Goal: Task Accomplishment & Management: Use online tool/utility

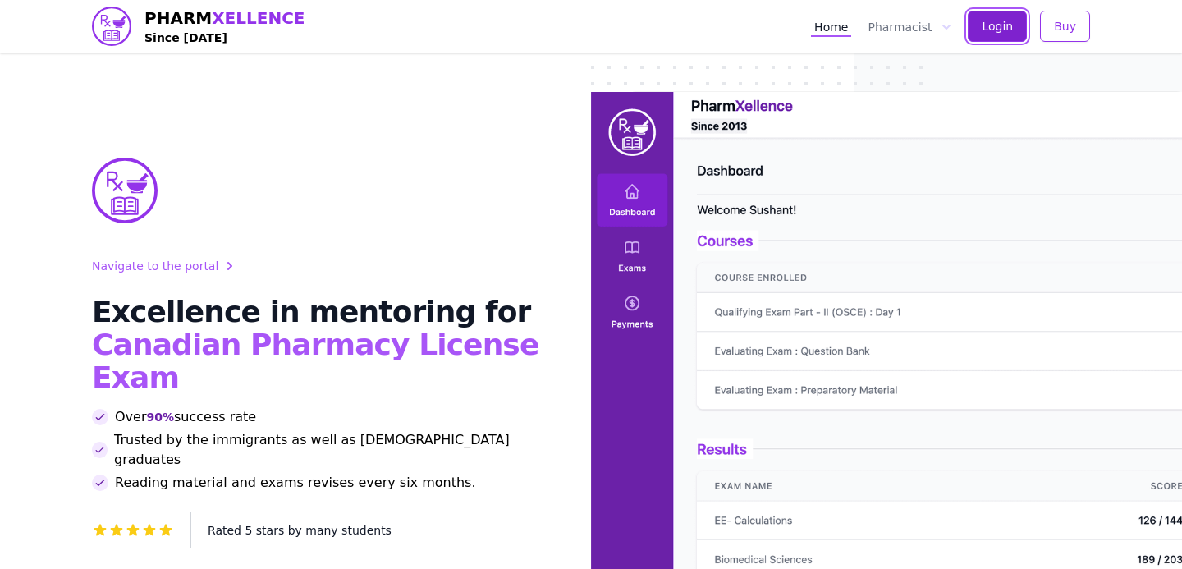
click at [978, 34] on button "Login" at bounding box center [996, 26] width 59 height 31
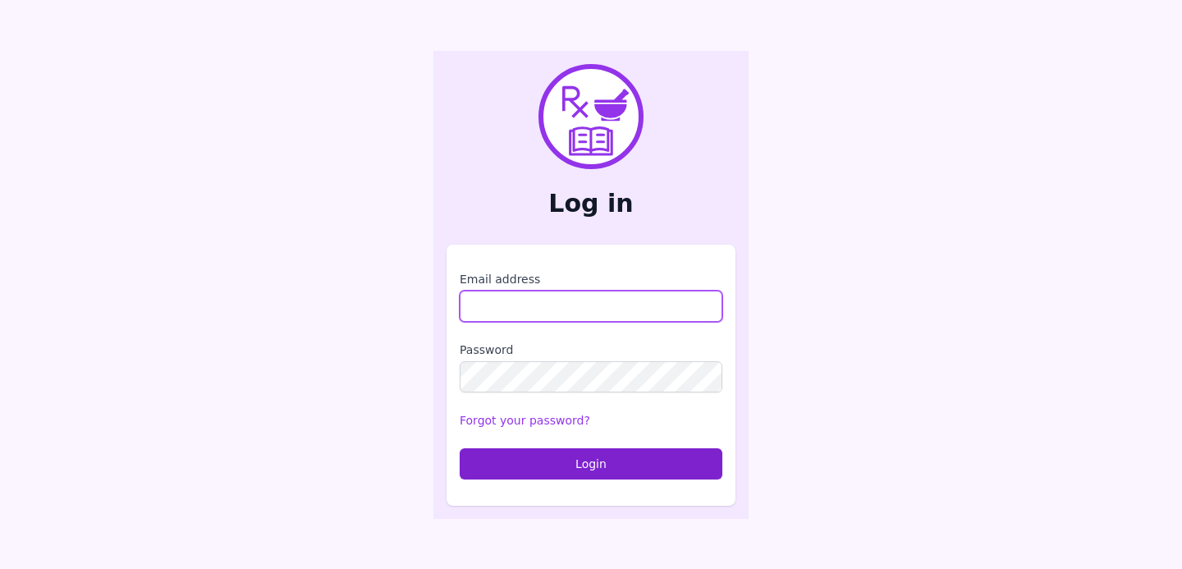
type input "**********"
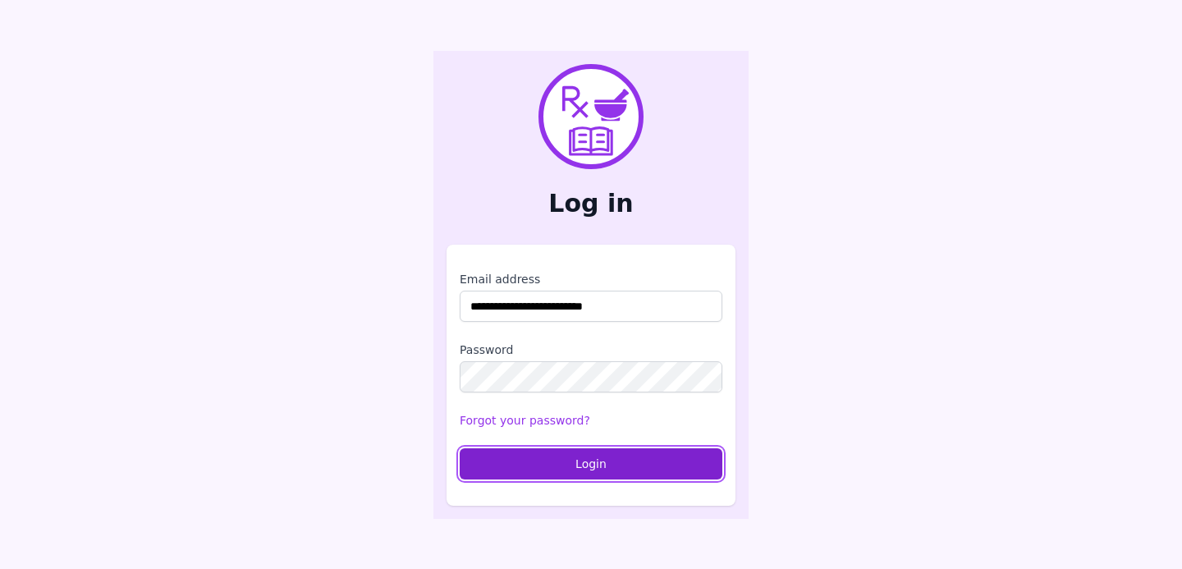
click at [602, 469] on button "Login" at bounding box center [590, 463] width 263 height 31
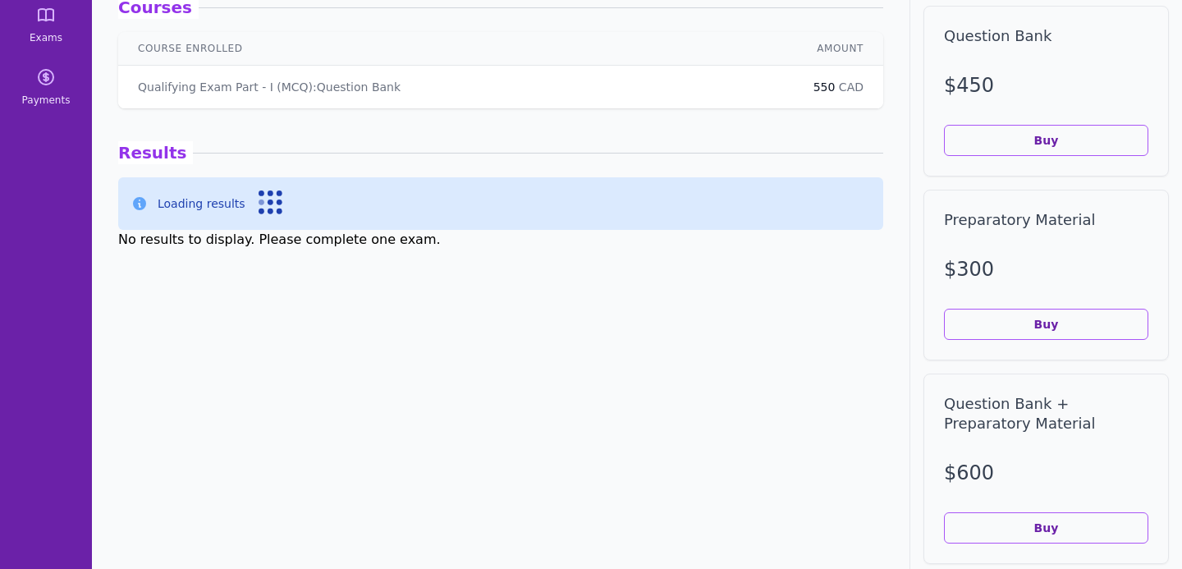
scroll to position [239, 0]
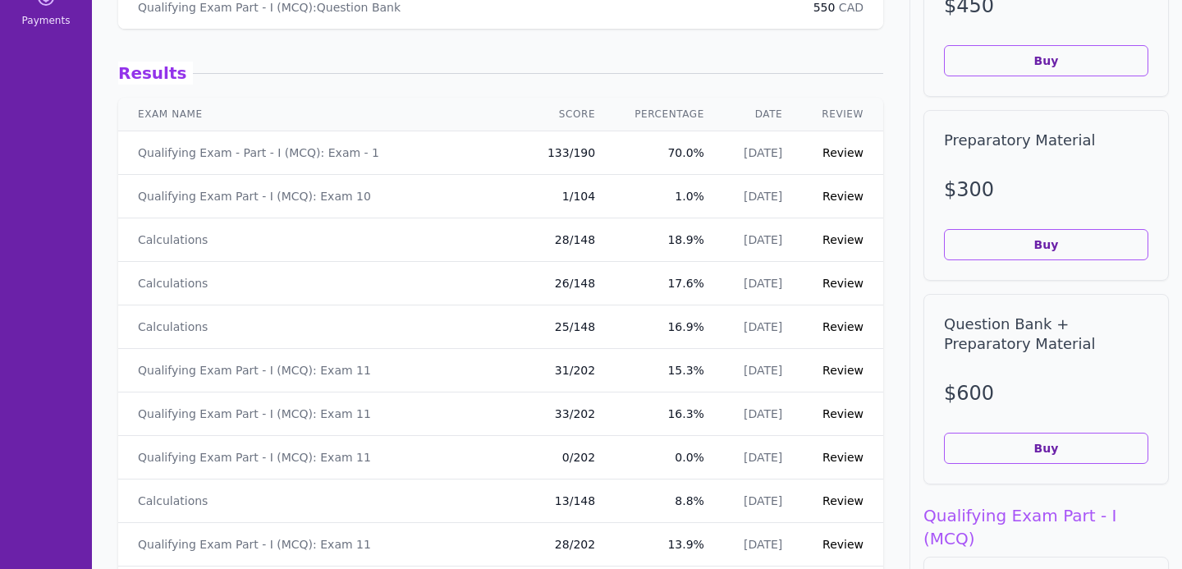
click at [840, 240] on link "Review" at bounding box center [842, 239] width 41 height 13
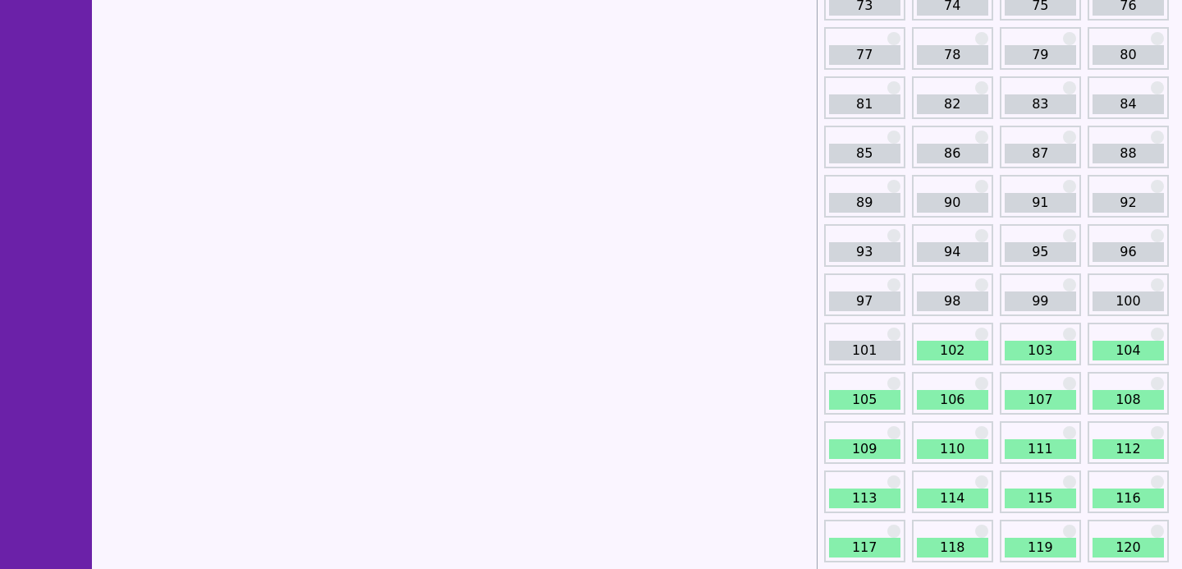
scroll to position [1372, 0]
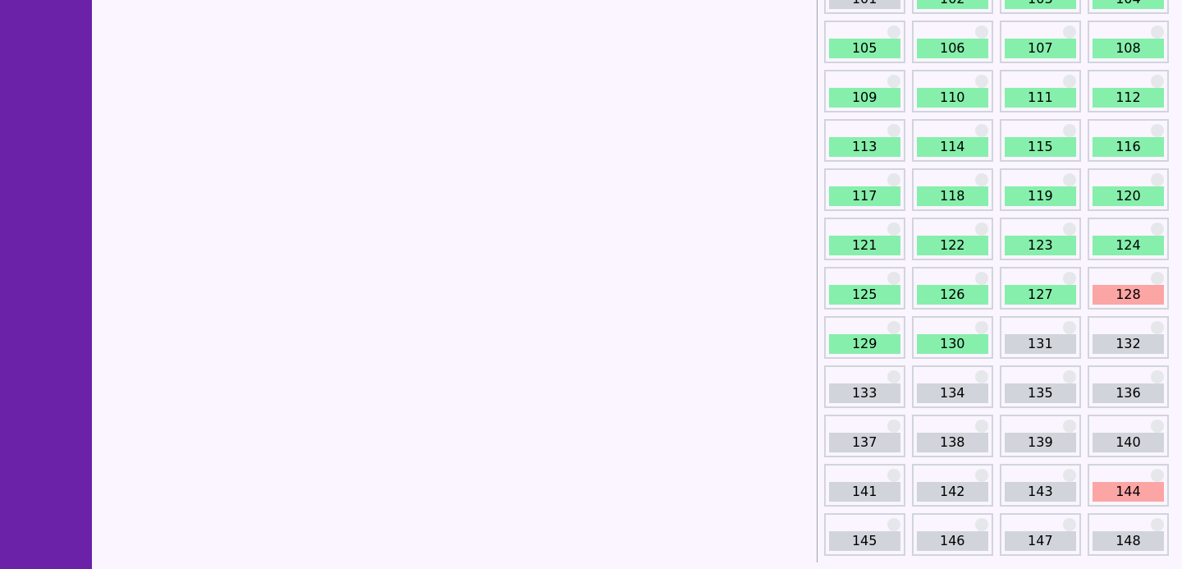
click at [1019, 335] on link "131" at bounding box center [1039, 344] width 71 height 20
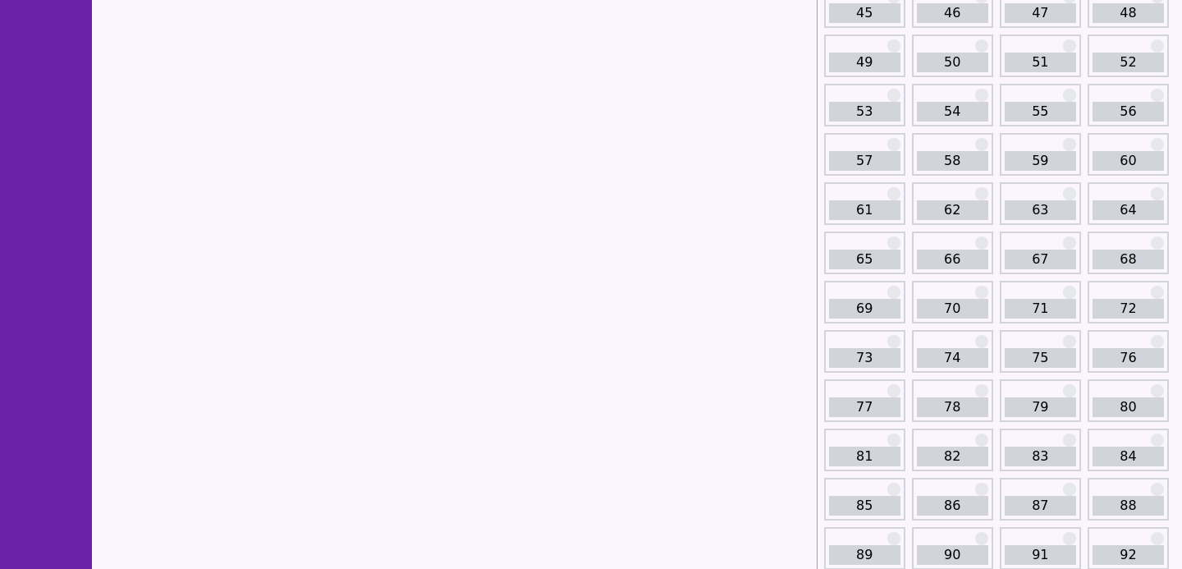
scroll to position [979, 0]
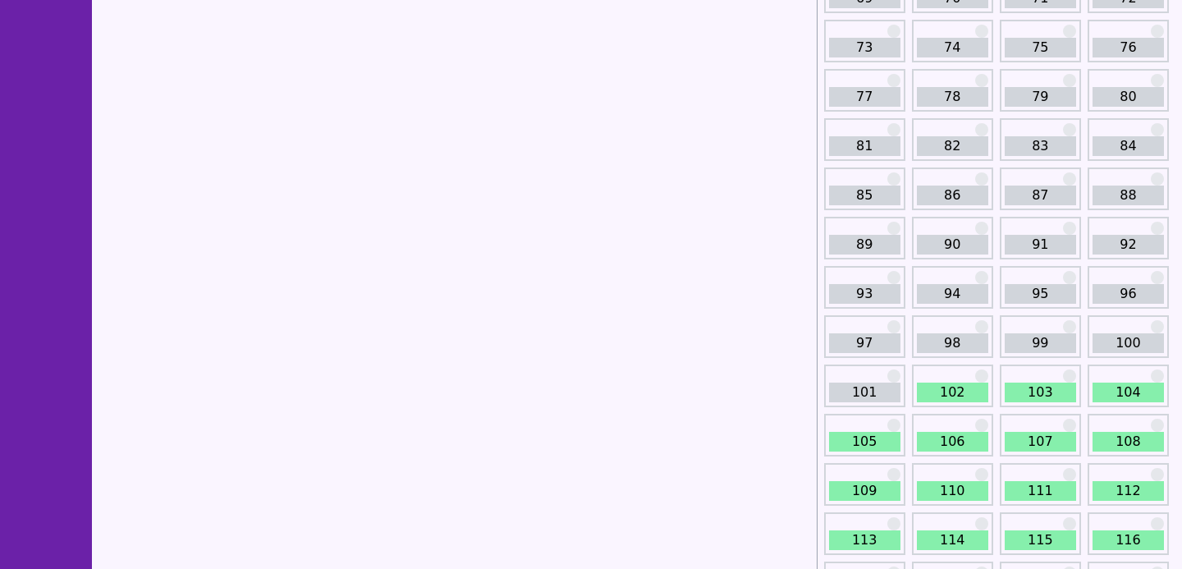
click at [924, 390] on link "102" at bounding box center [952, 392] width 71 height 20
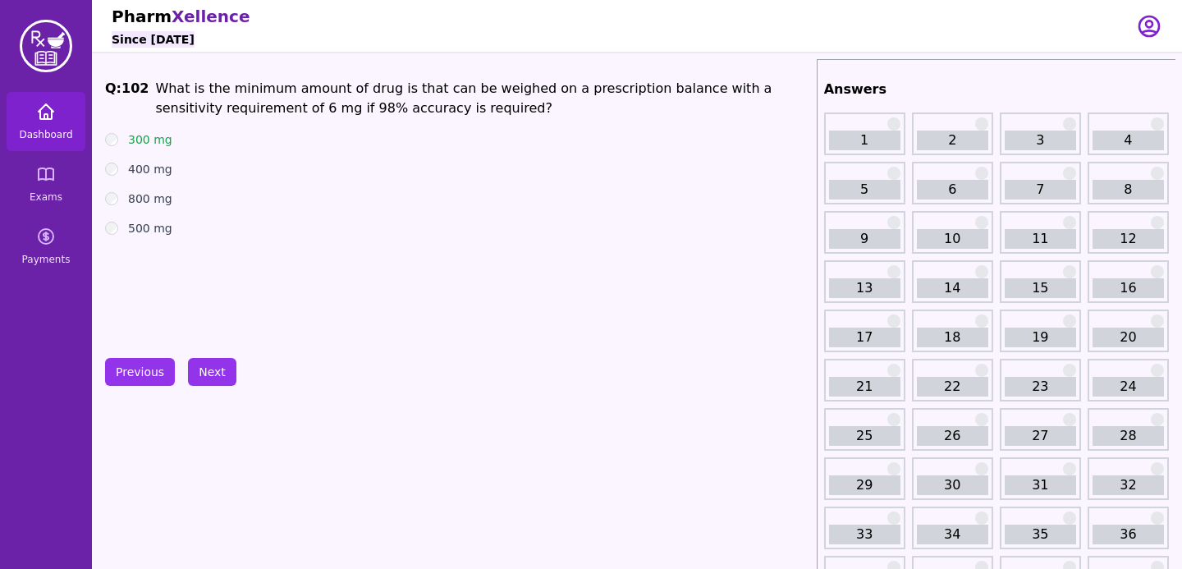
click at [48, 118] on icon at bounding box center [46, 111] width 15 height 15
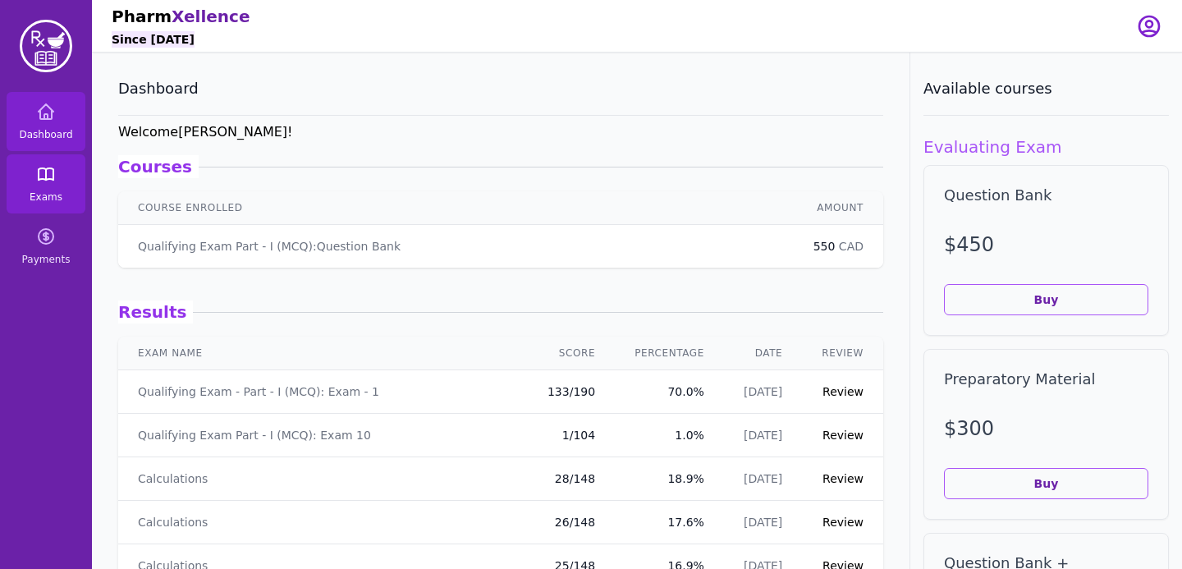
click at [43, 188] on link "Exams" at bounding box center [46, 183] width 79 height 59
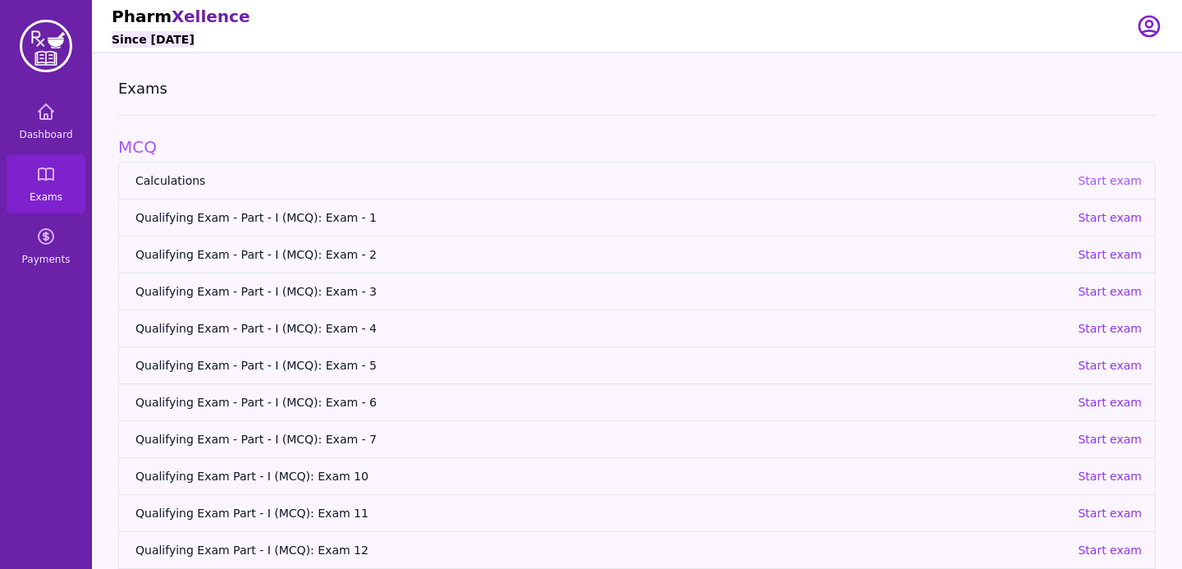
click at [1092, 185] on p "Start exam" at bounding box center [1109, 180] width 64 height 16
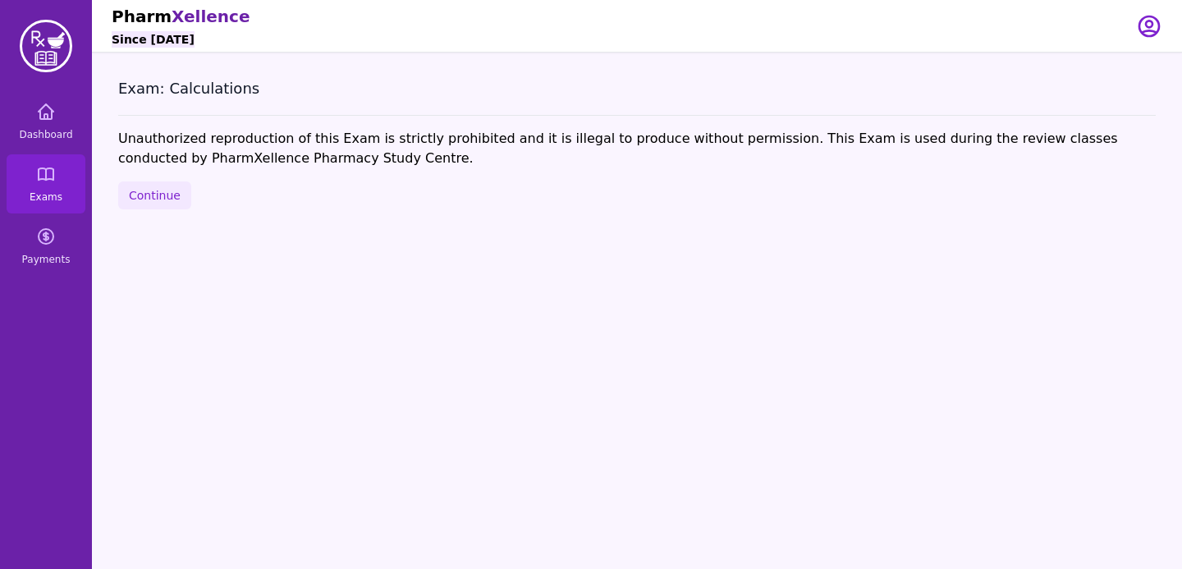
click at [176, 211] on div "Exam: Calculations Unauthorized reproduction of this Exam is strictly prohibite…" at bounding box center [637, 337] width 1090 height 569
click at [173, 205] on button "Continue" at bounding box center [154, 195] width 73 height 28
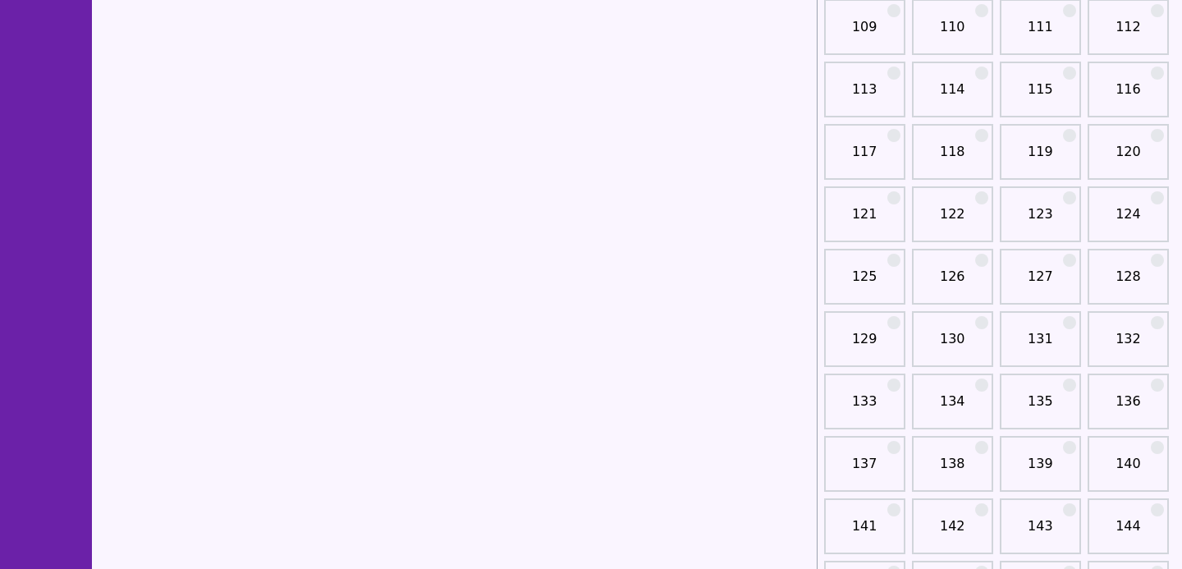
scroll to position [1858, 0]
click at [958, 279] on link "130" at bounding box center [952, 284] width 71 height 33
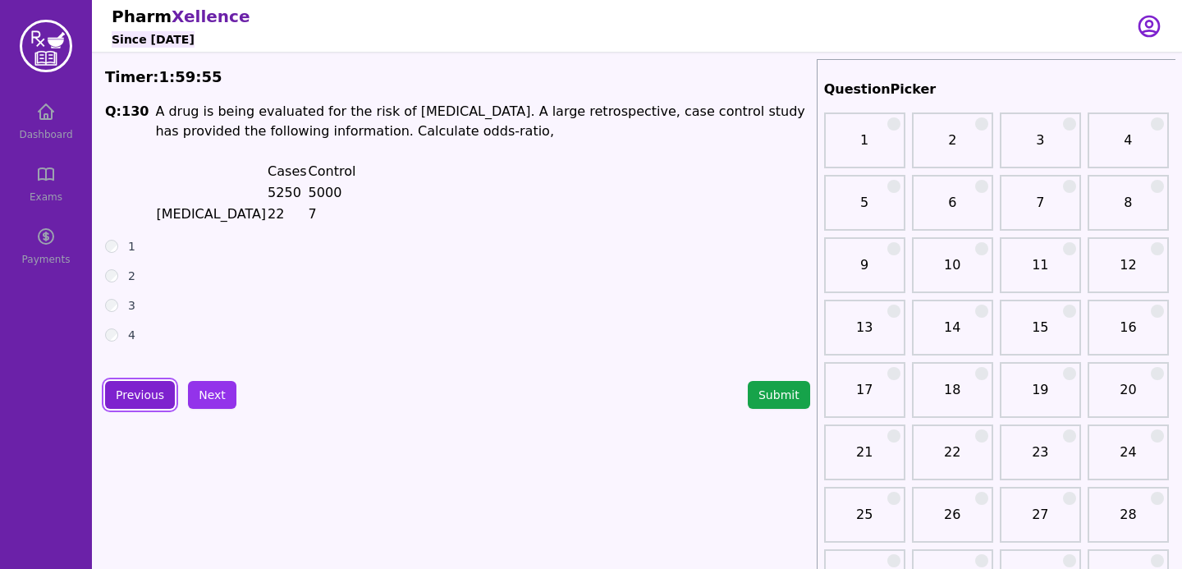
click at [123, 401] on button "Previous" at bounding box center [140, 395] width 70 height 28
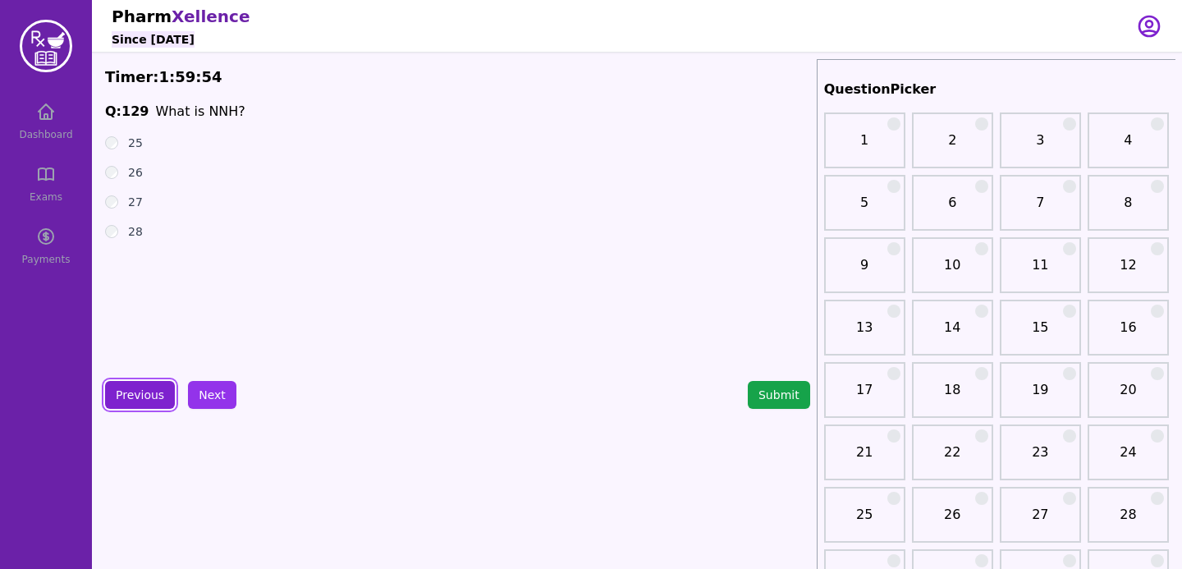
click at [137, 388] on button "Previous" at bounding box center [140, 395] width 70 height 28
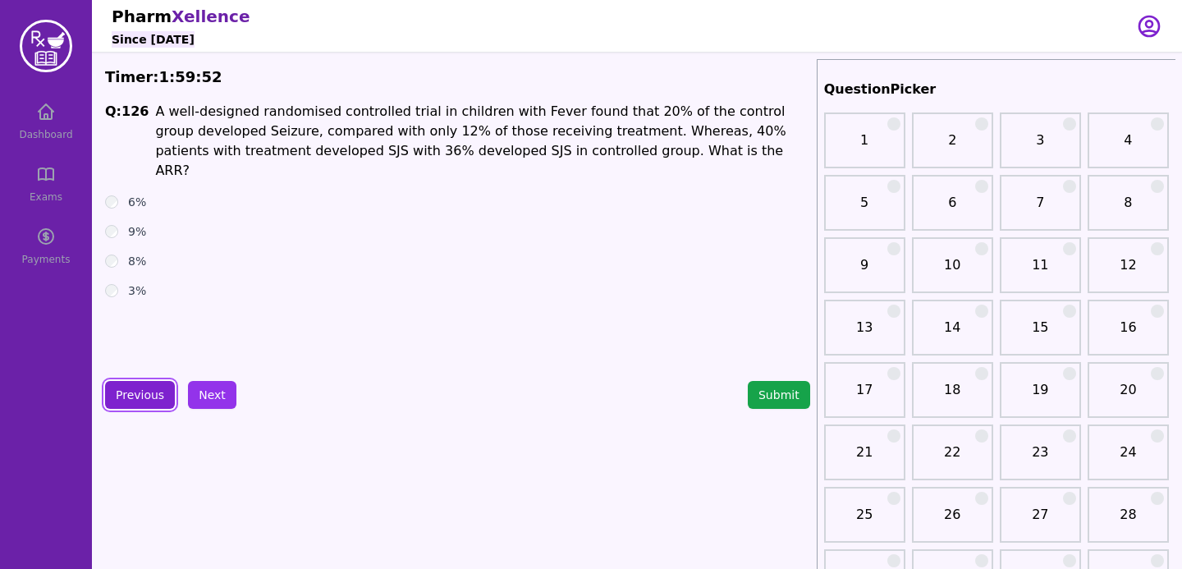
click at [136, 402] on button "Previous" at bounding box center [140, 395] width 70 height 28
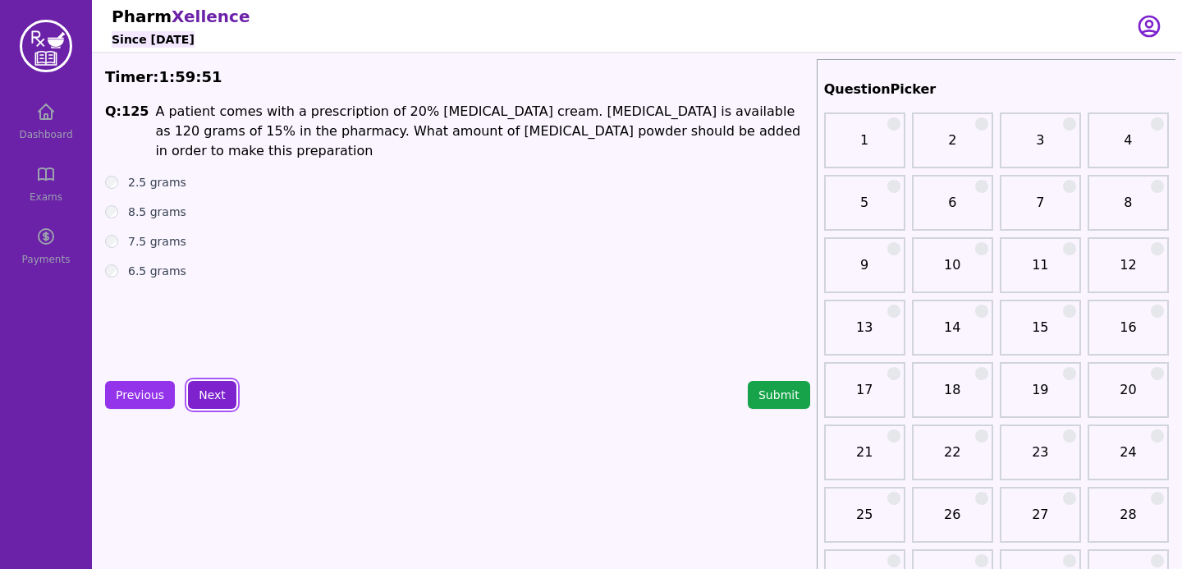
click at [212, 400] on button "Next" at bounding box center [212, 395] width 48 height 28
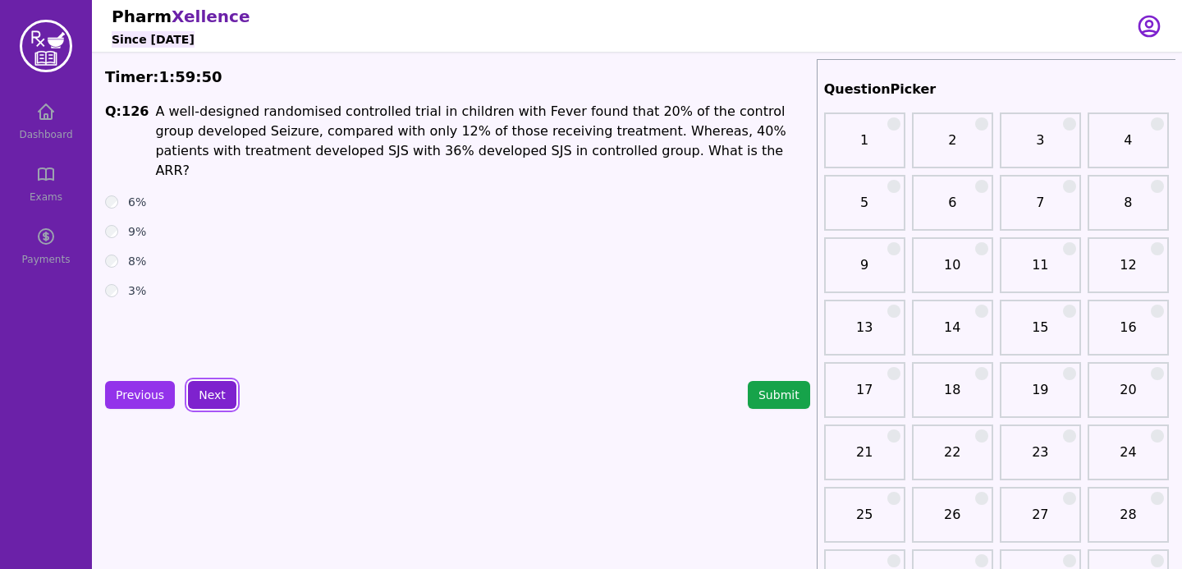
click at [212, 400] on button "Next" at bounding box center [212, 395] width 48 height 28
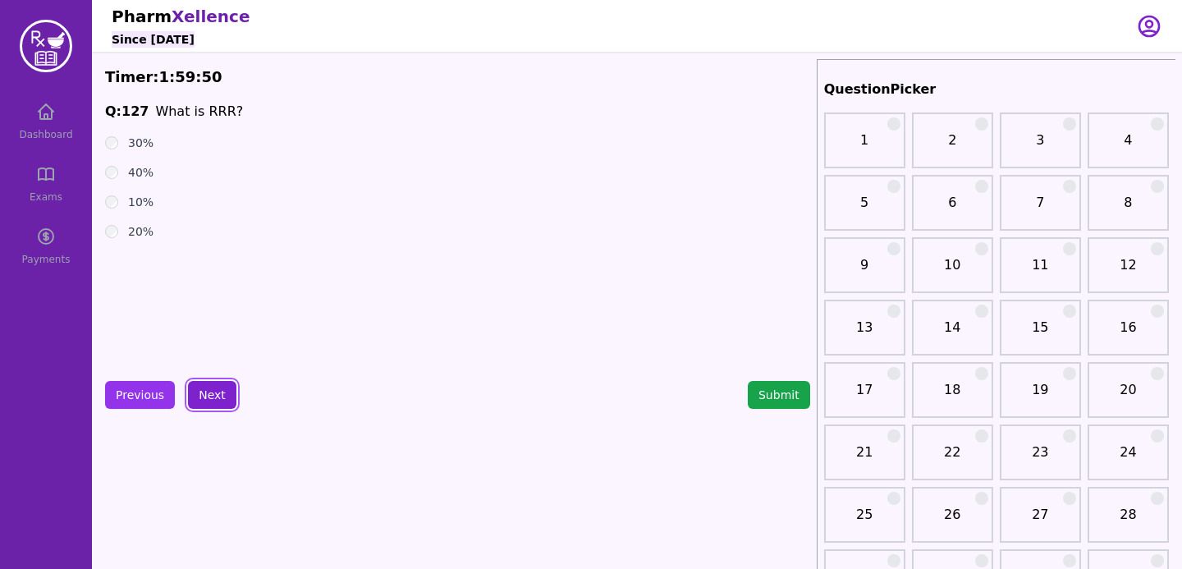
click at [212, 400] on button "Next" at bounding box center [212, 395] width 48 height 28
click at [133, 396] on button "Previous" at bounding box center [140, 395] width 70 height 28
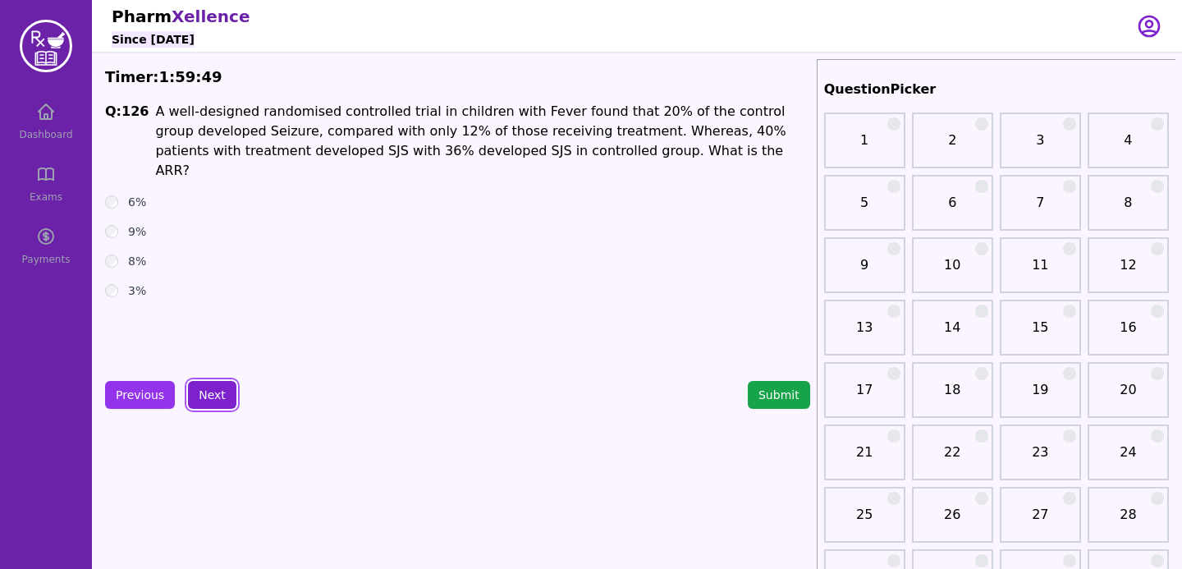
click at [202, 396] on button "Next" at bounding box center [212, 395] width 48 height 28
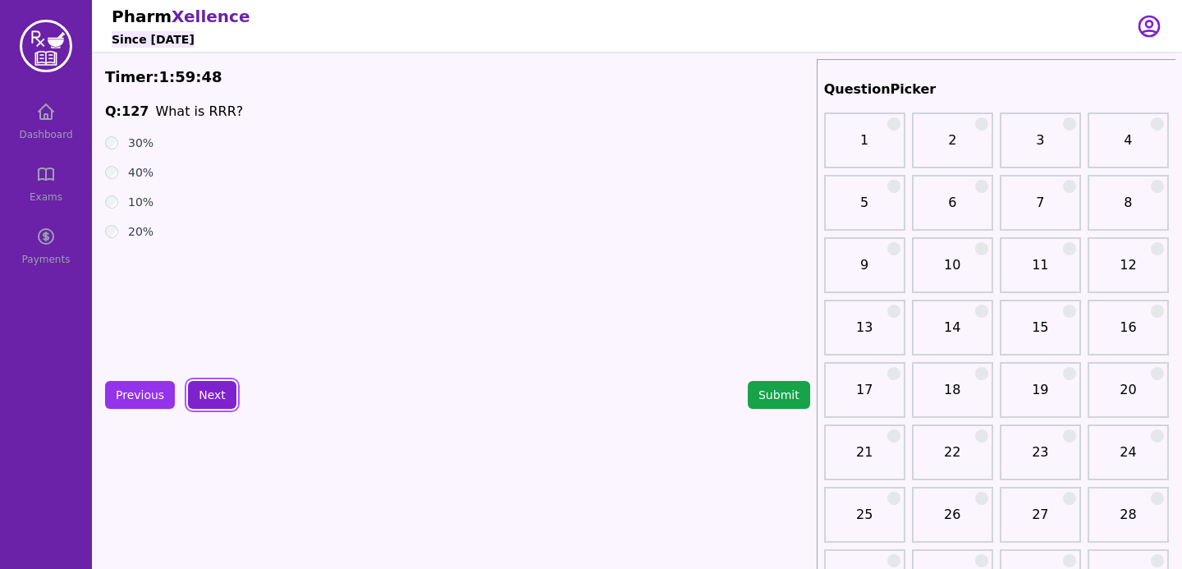
click at [202, 396] on button "Next" at bounding box center [212, 395] width 48 height 28
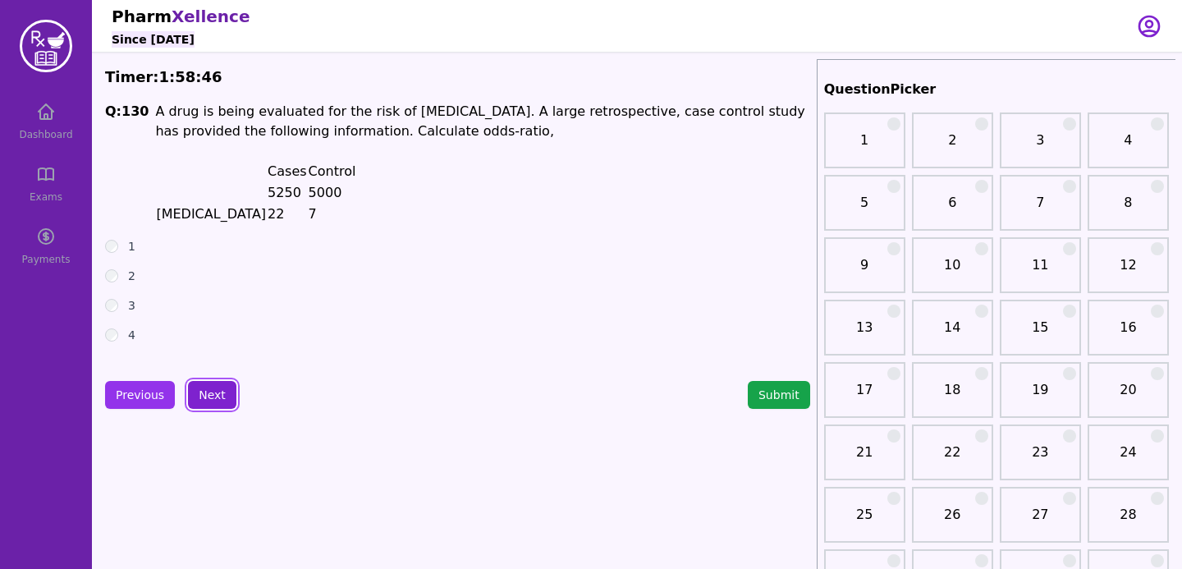
click at [192, 399] on button "Next" at bounding box center [212, 395] width 48 height 28
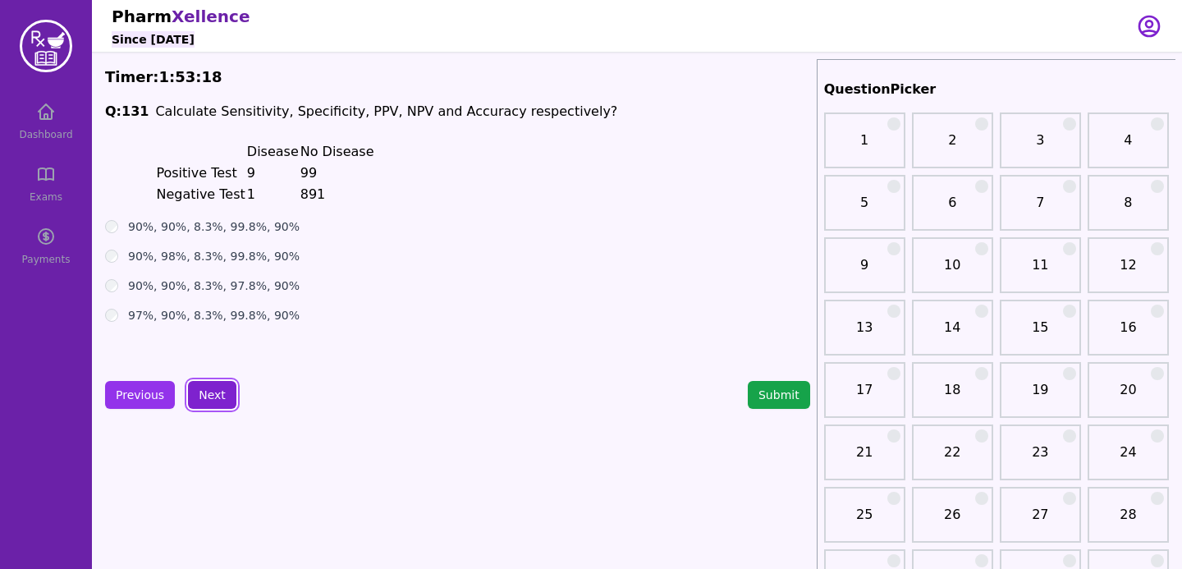
click at [213, 404] on button "Next" at bounding box center [212, 395] width 48 height 28
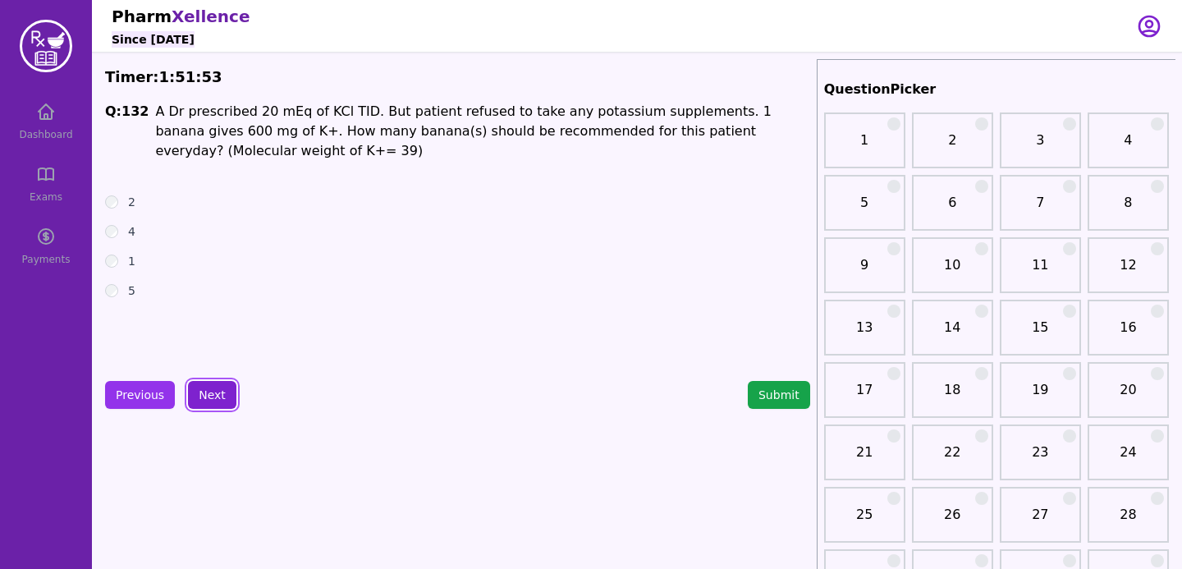
click at [207, 400] on button "Next" at bounding box center [212, 395] width 48 height 28
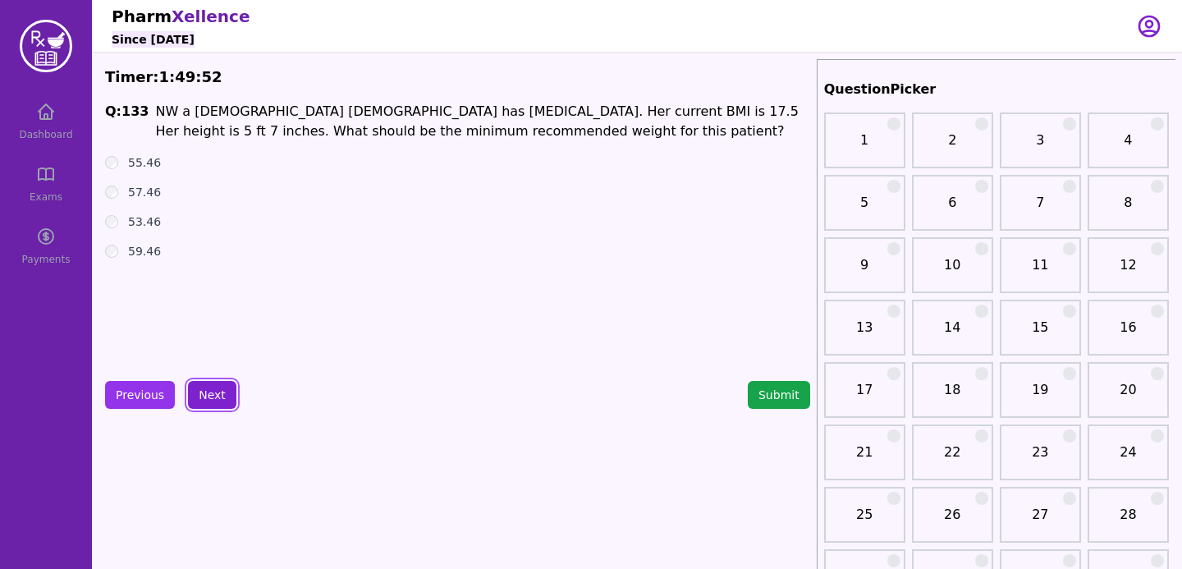
click at [204, 404] on button "Next" at bounding box center [212, 395] width 48 height 28
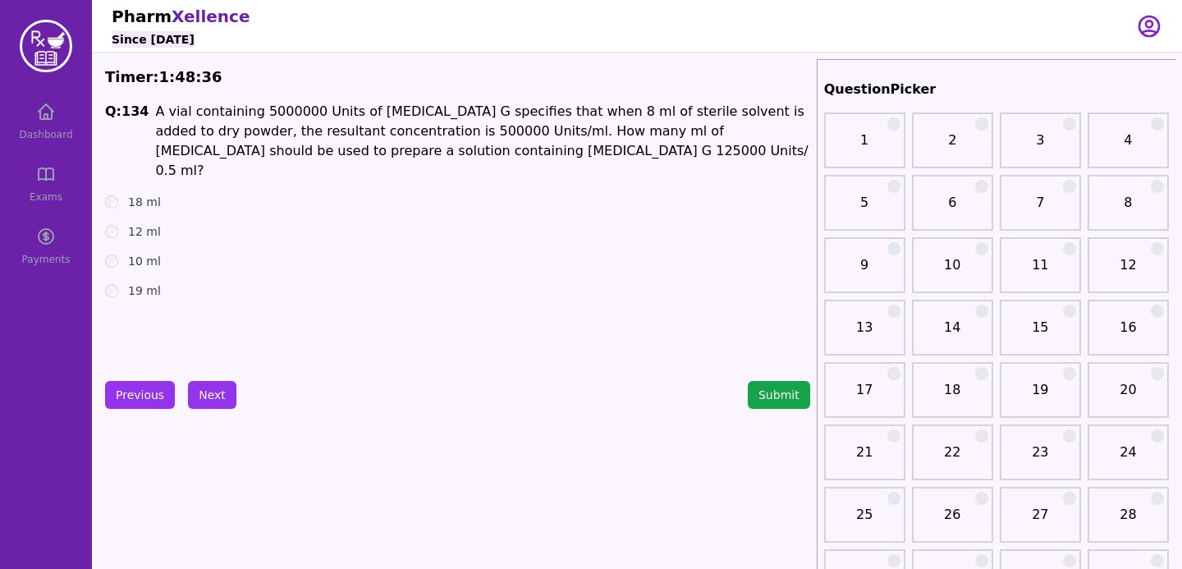
click at [202, 401] on button "Next" at bounding box center [212, 395] width 48 height 28
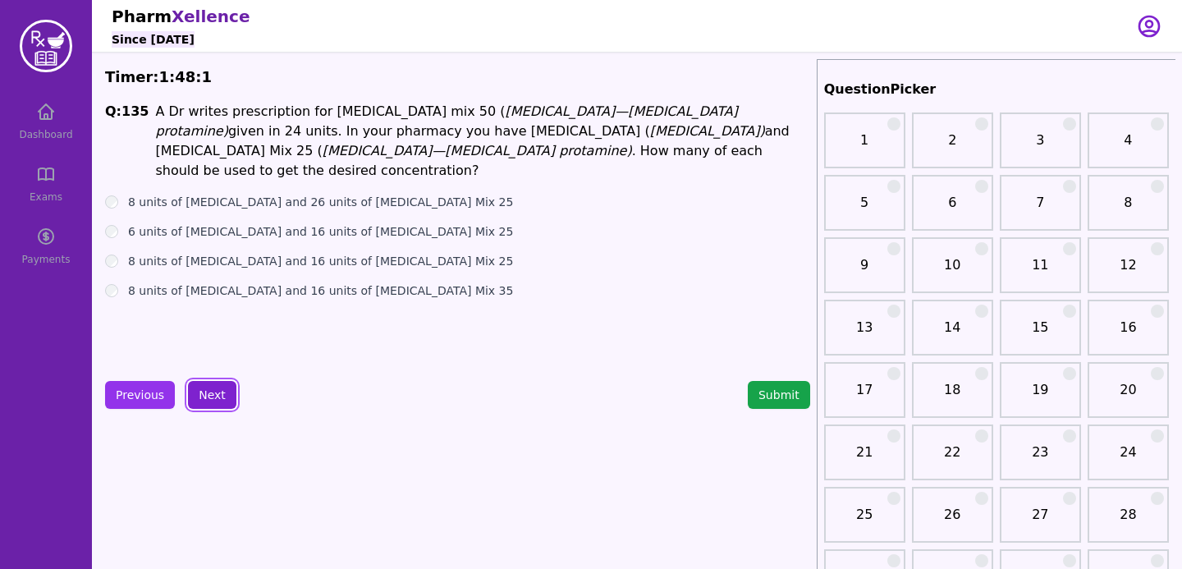
click at [200, 388] on button "Next" at bounding box center [212, 395] width 48 height 28
click at [230, 387] on button "Next" at bounding box center [212, 395] width 48 height 28
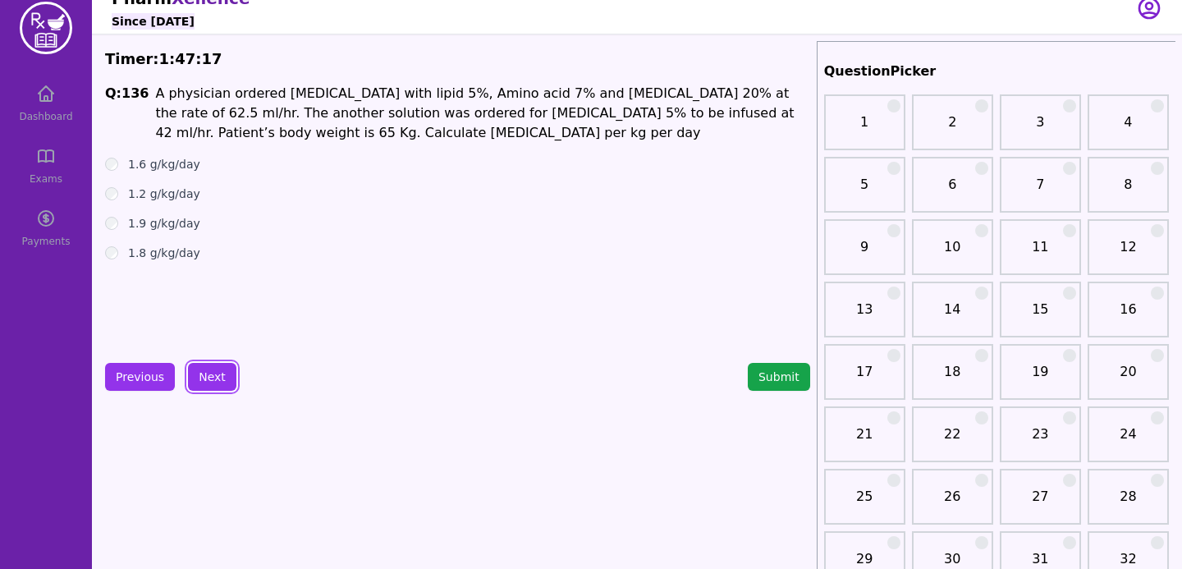
scroll to position [23, 0]
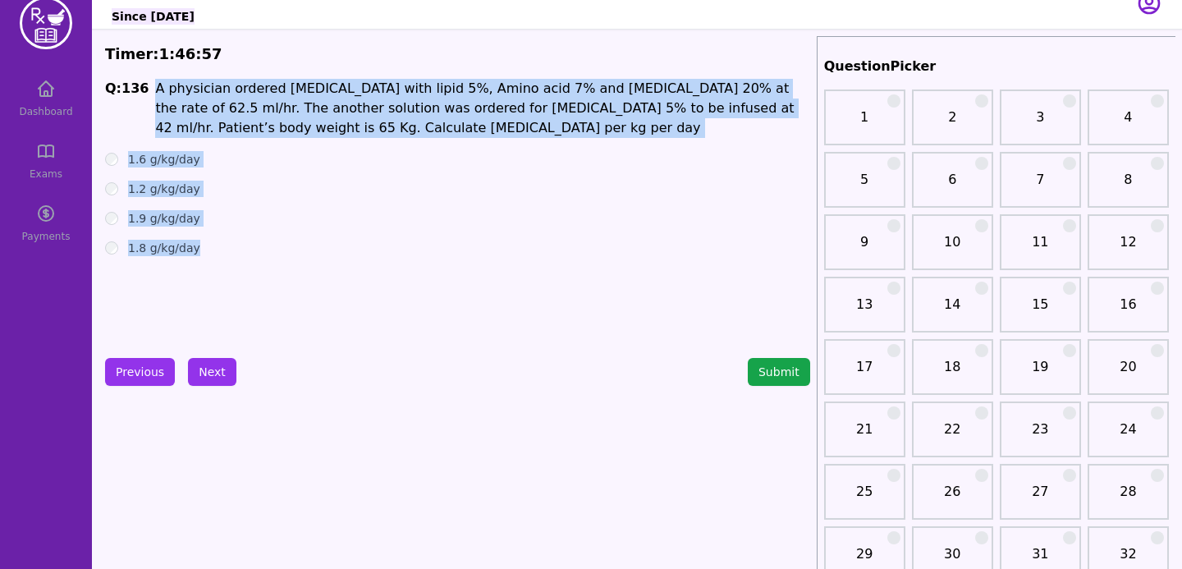
drag, startPoint x: 151, startPoint y: 86, endPoint x: 235, endPoint y: 323, distance: 251.5
click at [235, 323] on div "Q: 136 A physician ordered [MEDICAL_DATA] with lipid 5%, Amino acid 7% and [MED…" at bounding box center [457, 202] width 705 height 246
copy div "A physician ordered [MEDICAL_DATA] with lipid 5%, Amino acid 7% and [MEDICAL_DA…"
click at [118, 162] on div "1.6 g/kg/day" at bounding box center [457, 159] width 705 height 16
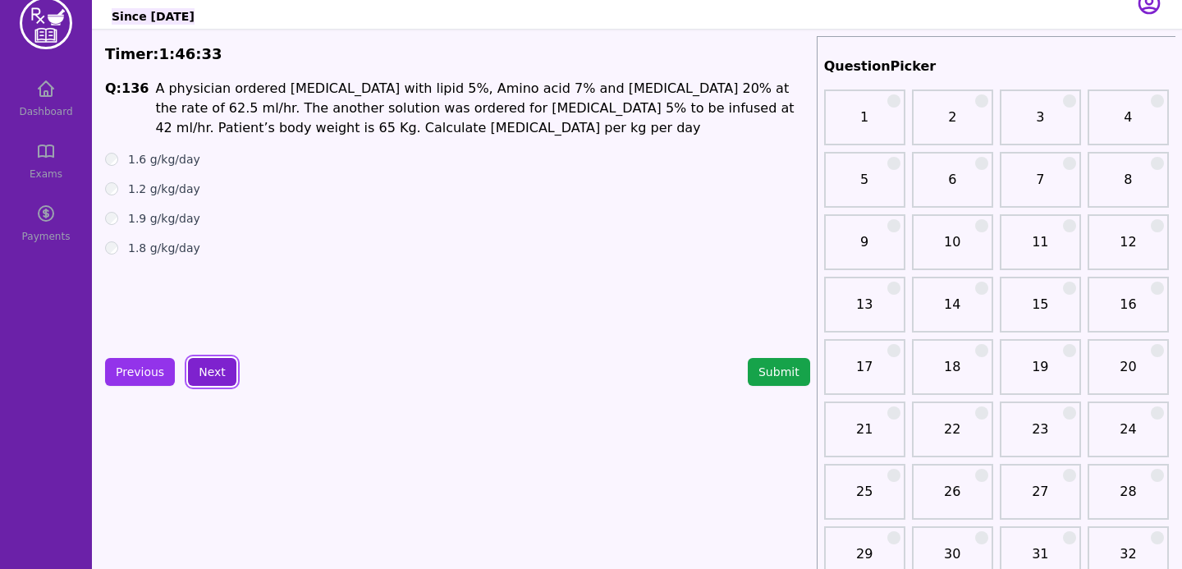
click at [201, 364] on button "Next" at bounding box center [212, 372] width 48 height 28
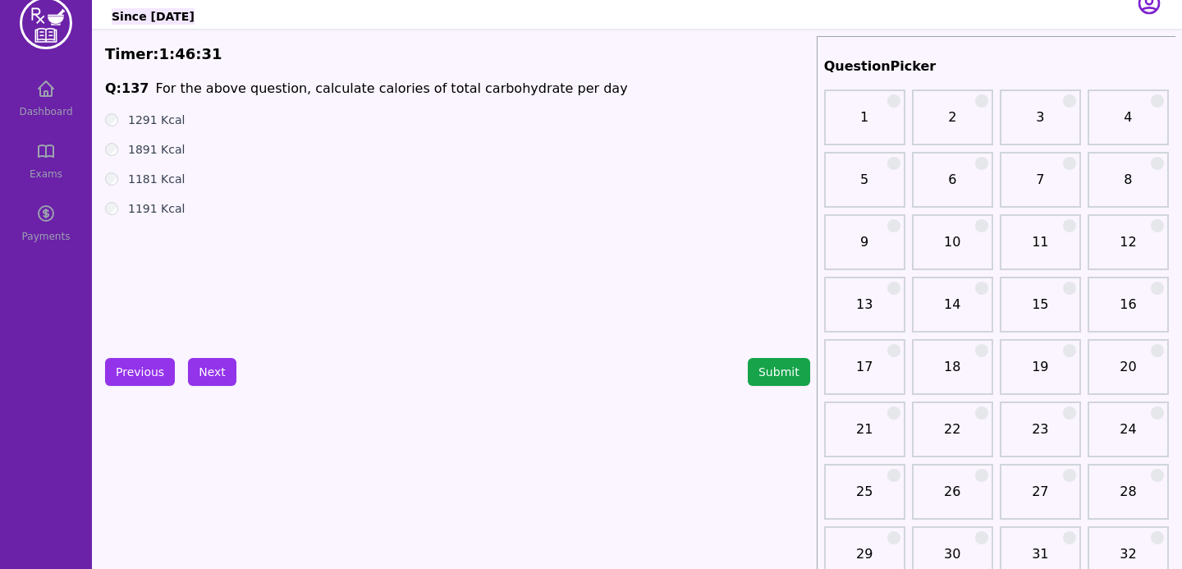
click at [117, 175] on div "1181 Kcal" at bounding box center [457, 179] width 705 height 16
click at [217, 360] on button "Next" at bounding box center [212, 372] width 48 height 28
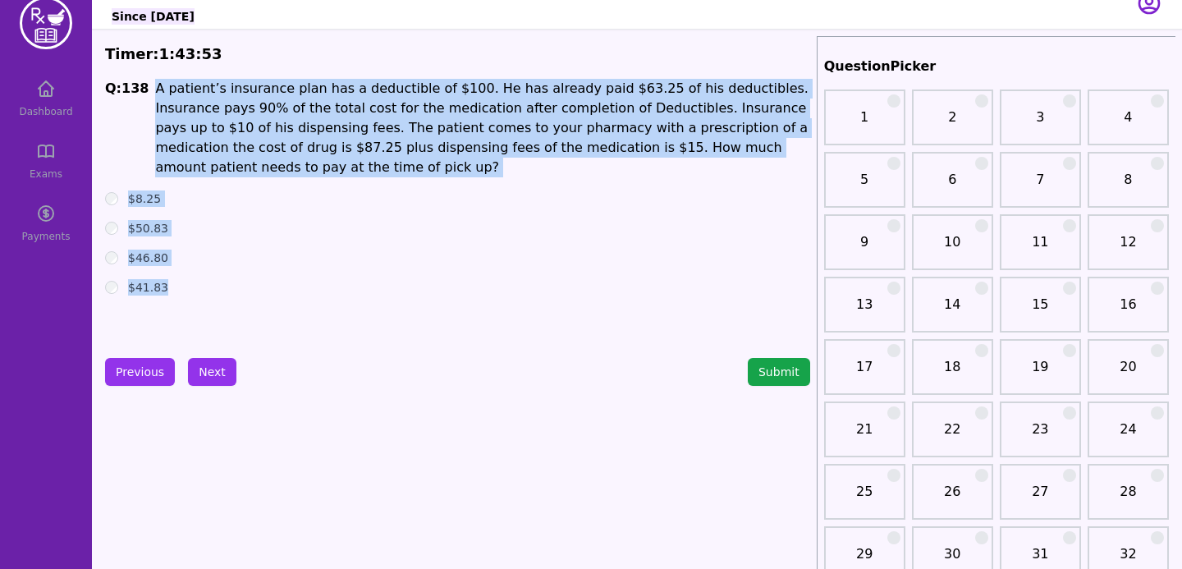
drag, startPoint x: 152, startPoint y: 93, endPoint x: 191, endPoint y: 291, distance: 202.4
click at [191, 290] on div "Q: 138 A patient’s insurance plan has a deductible of $100. He has already paid…" at bounding box center [457, 202] width 705 height 246
copy div "A patient’s insurance plan has a deductible of $100. He has already paid $63.25…"
click at [246, 279] on div "$41.83" at bounding box center [457, 287] width 705 height 16
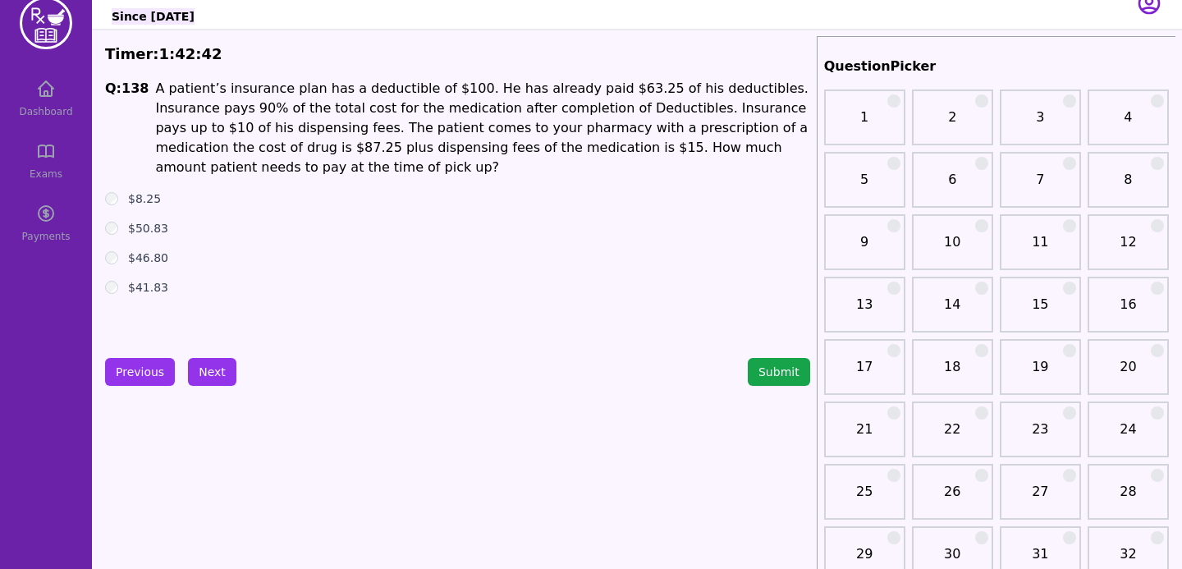
click at [107, 263] on div "$46.80" at bounding box center [457, 257] width 705 height 16
click at [200, 376] on button "Next" at bounding box center [212, 372] width 48 height 28
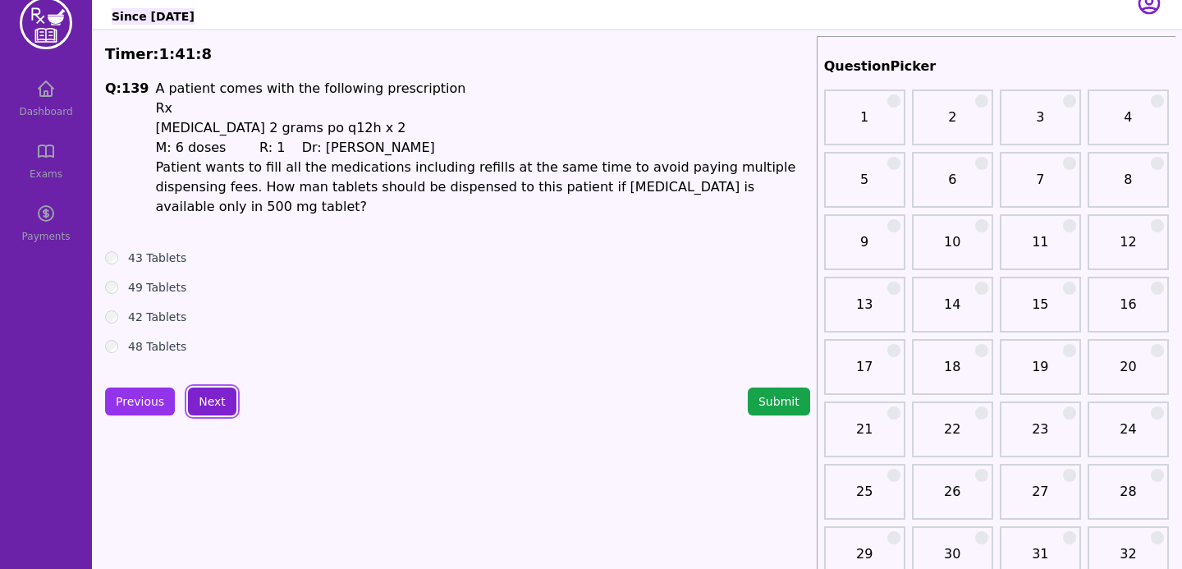
click at [212, 387] on button "Next" at bounding box center [212, 401] width 48 height 28
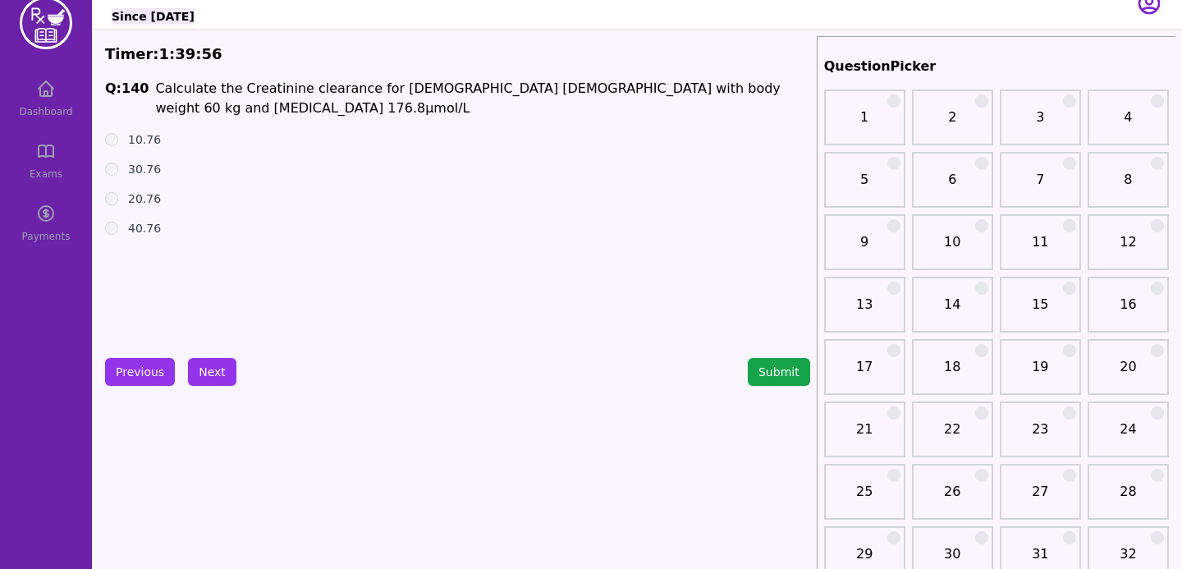
drag, startPoint x: 150, startPoint y: 86, endPoint x: 156, endPoint y: 244, distance: 157.6
click at [156, 242] on div "Q: 140 Calculate the Creatinine clearance for [DEMOGRAPHIC_DATA] [DEMOGRAPHIC_D…" at bounding box center [457, 202] width 705 height 246
copy div "Calculate the Creatinine clearance for [DEMOGRAPHIC_DATA] [DEMOGRAPHIC_DATA] wi…"
click at [450, 162] on div "30.76" at bounding box center [457, 169] width 705 height 16
click at [119, 200] on div "20.76" at bounding box center [457, 198] width 705 height 16
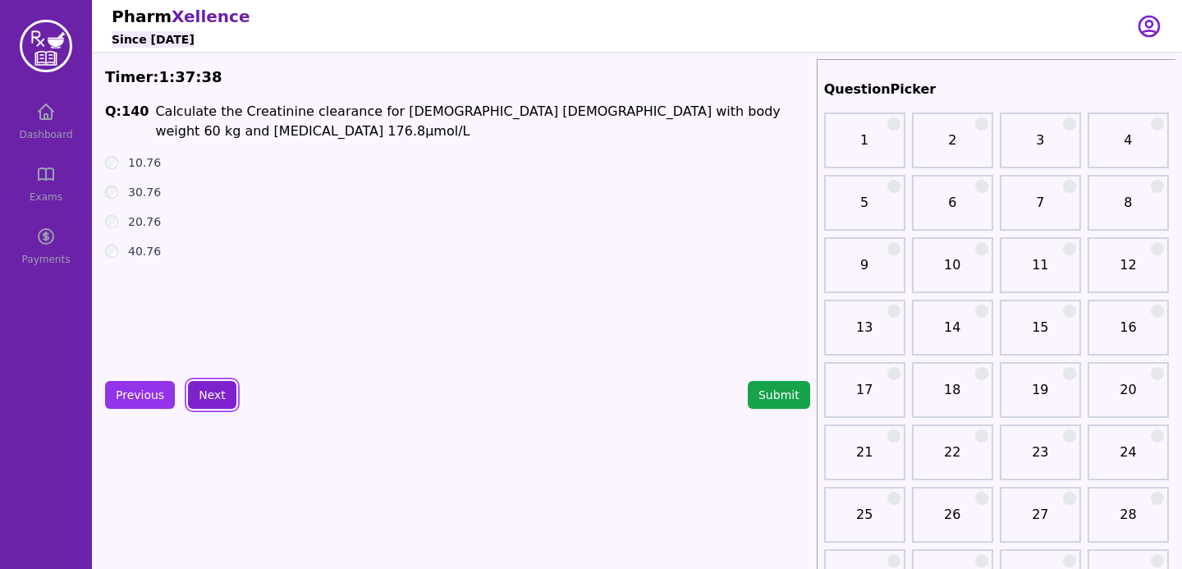
click at [201, 402] on button "Next" at bounding box center [212, 395] width 48 height 28
click at [144, 399] on button "Previous" at bounding box center [140, 395] width 70 height 28
click at [212, 398] on button "Next" at bounding box center [212, 395] width 48 height 28
click at [144, 395] on button "Previous" at bounding box center [140, 395] width 70 height 28
click at [206, 397] on button "Next" at bounding box center [212, 395] width 48 height 28
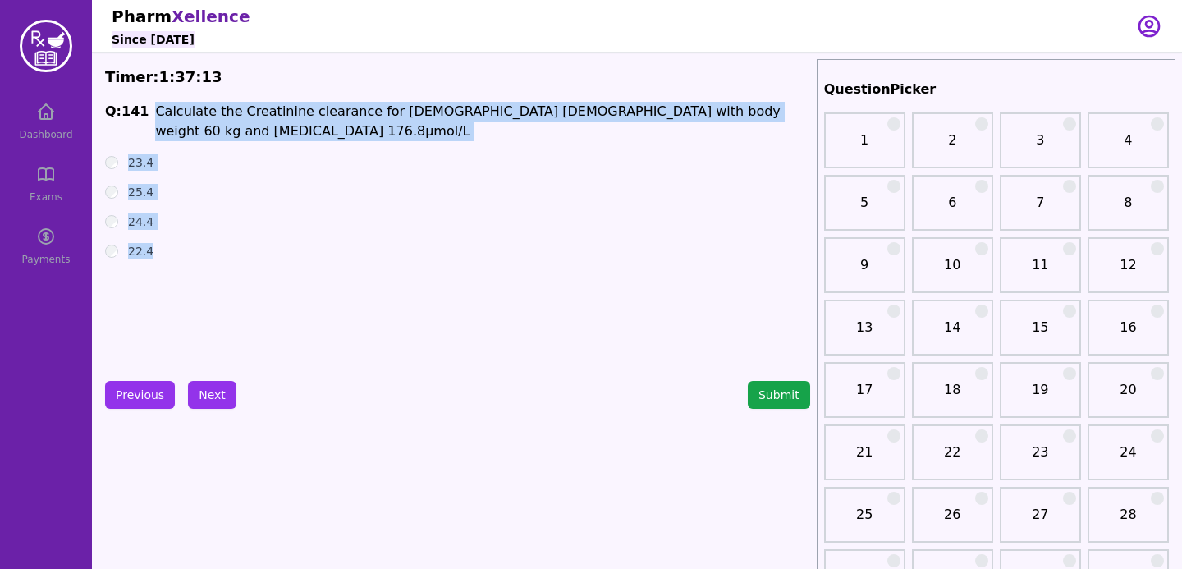
drag, startPoint x: 143, startPoint y: 107, endPoint x: 176, endPoint y: 279, distance: 175.6
click at [176, 279] on div "Q: 141 Calculate the Creatinine clearance for [DEMOGRAPHIC_DATA] [DEMOGRAPHIC_D…" at bounding box center [457, 225] width 705 height 246
copy div "Calculate the Creatinine clearance for [DEMOGRAPHIC_DATA] [DEMOGRAPHIC_DATA] wi…"
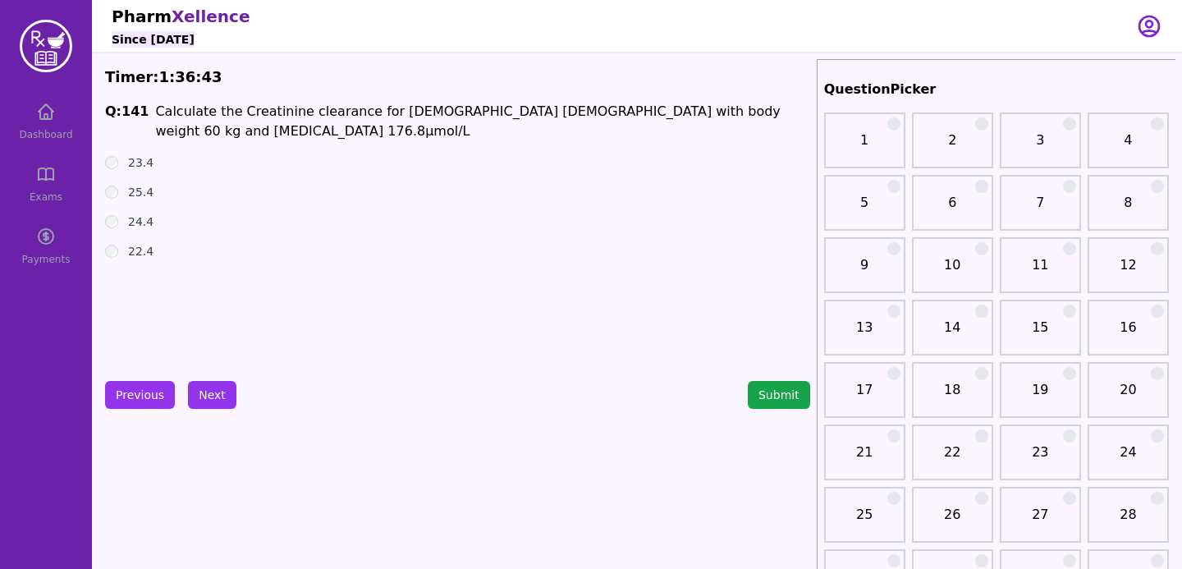
click at [250, 324] on div "Q: 141 Calculate the Creatinine clearance for [DEMOGRAPHIC_DATA] [DEMOGRAPHIC_D…" at bounding box center [457, 225] width 705 height 246
click at [214, 386] on button "Next" at bounding box center [212, 395] width 48 height 28
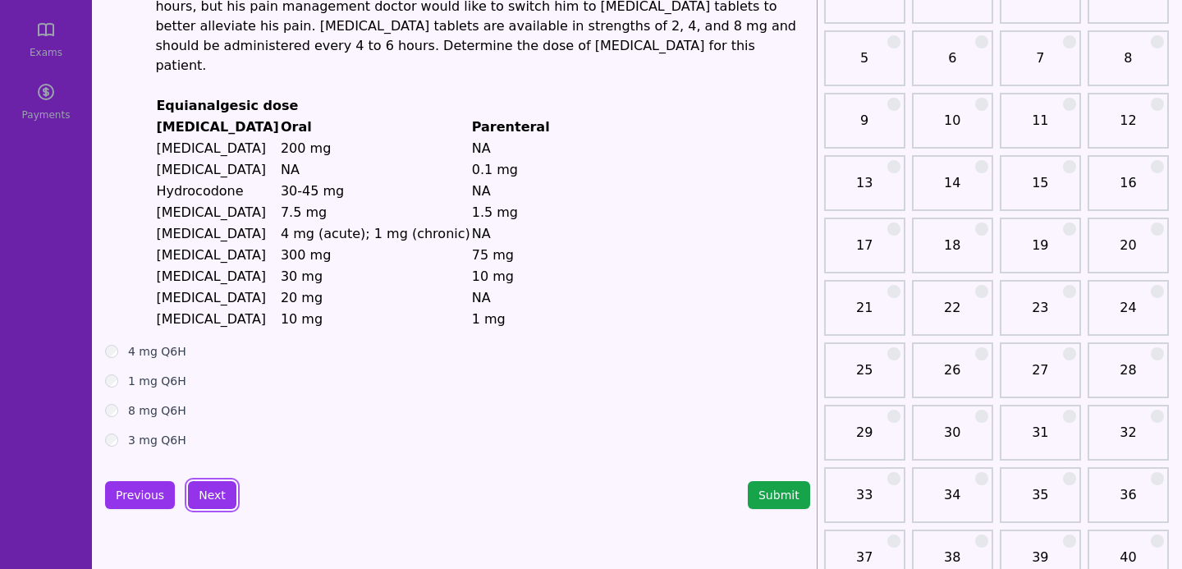
scroll to position [150, 0]
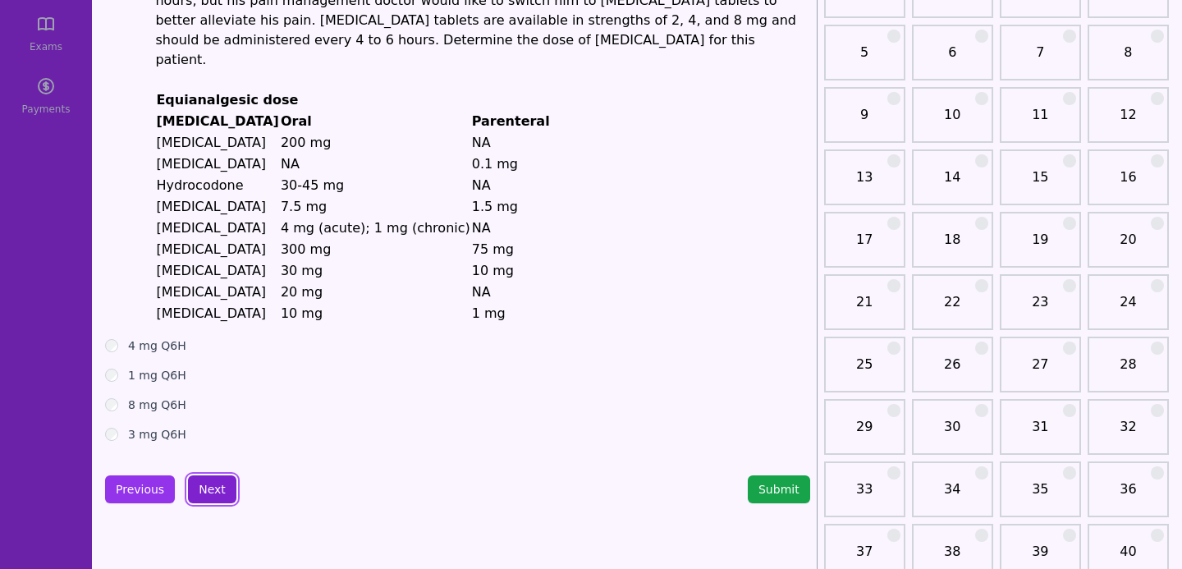
click at [207, 475] on button "Next" at bounding box center [212, 489] width 48 height 28
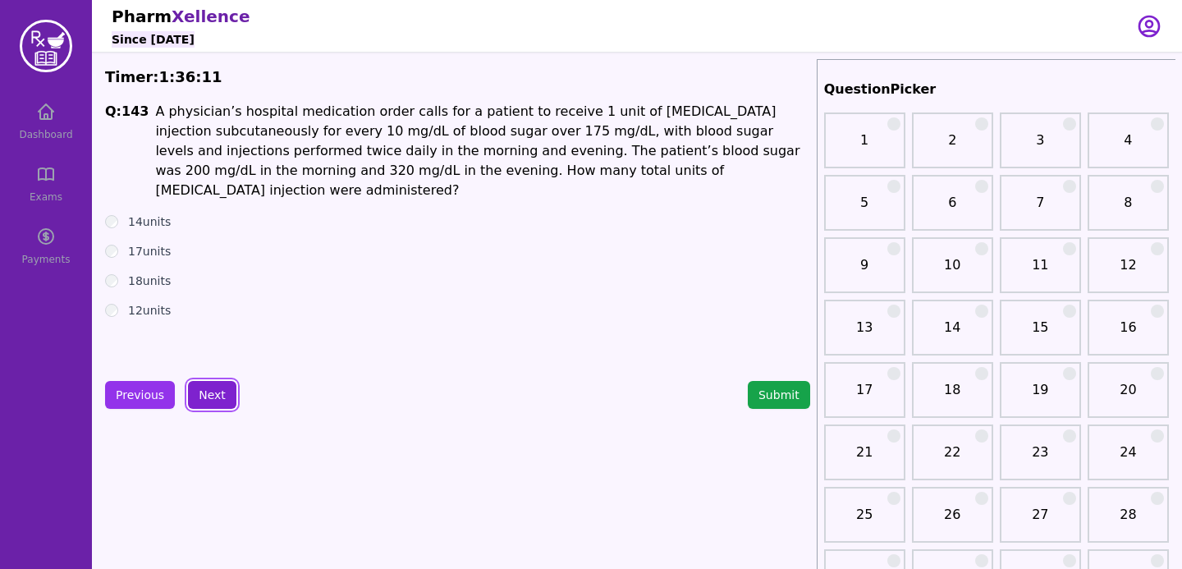
click at [216, 398] on button "Next" at bounding box center [212, 395] width 48 height 28
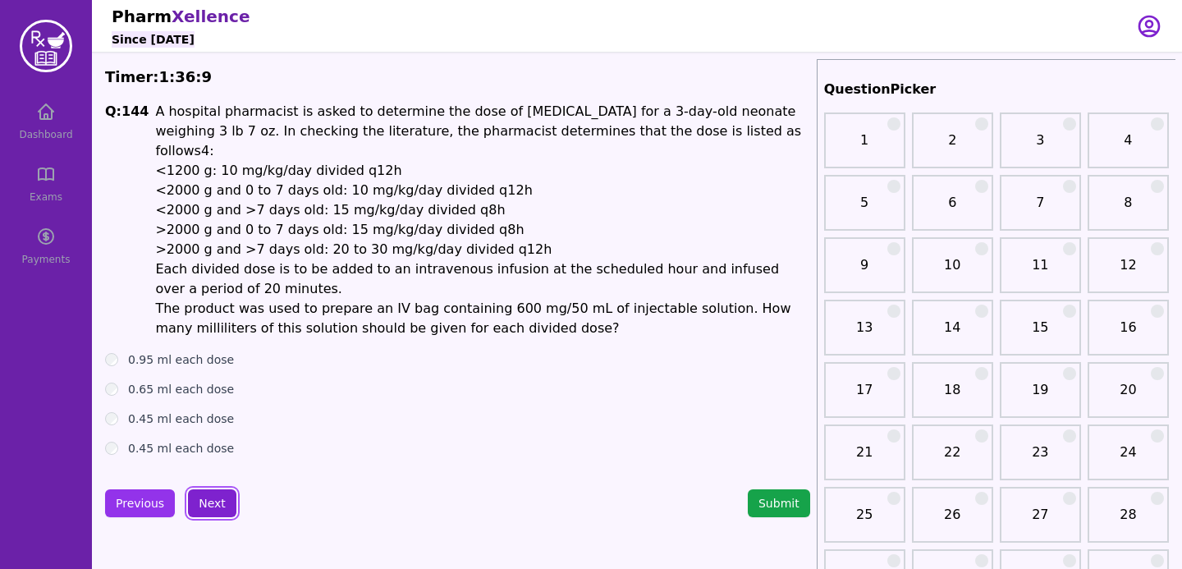
click at [217, 489] on button "Next" at bounding box center [212, 503] width 48 height 28
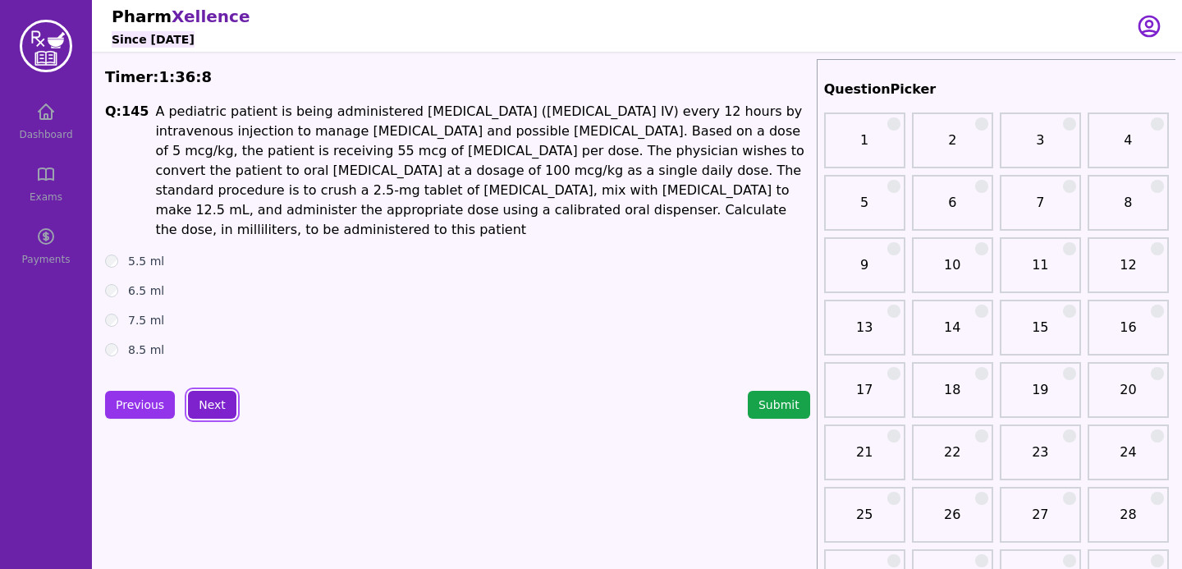
click at [214, 393] on button "Next" at bounding box center [212, 405] width 48 height 28
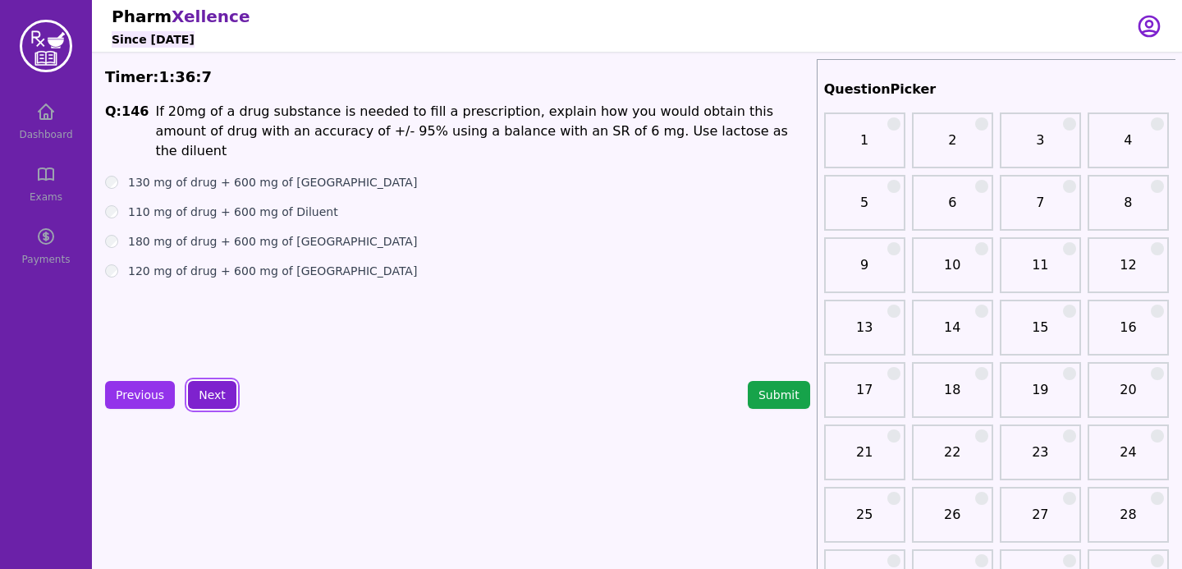
click at [214, 393] on button "Next" at bounding box center [212, 395] width 48 height 28
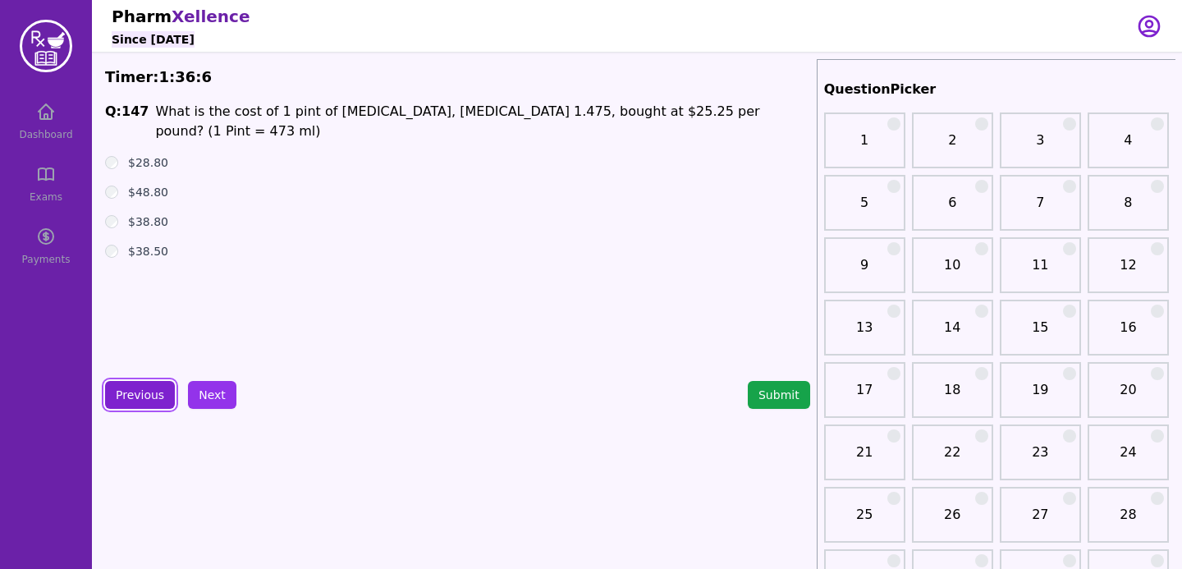
click at [149, 389] on button "Previous" at bounding box center [140, 395] width 70 height 28
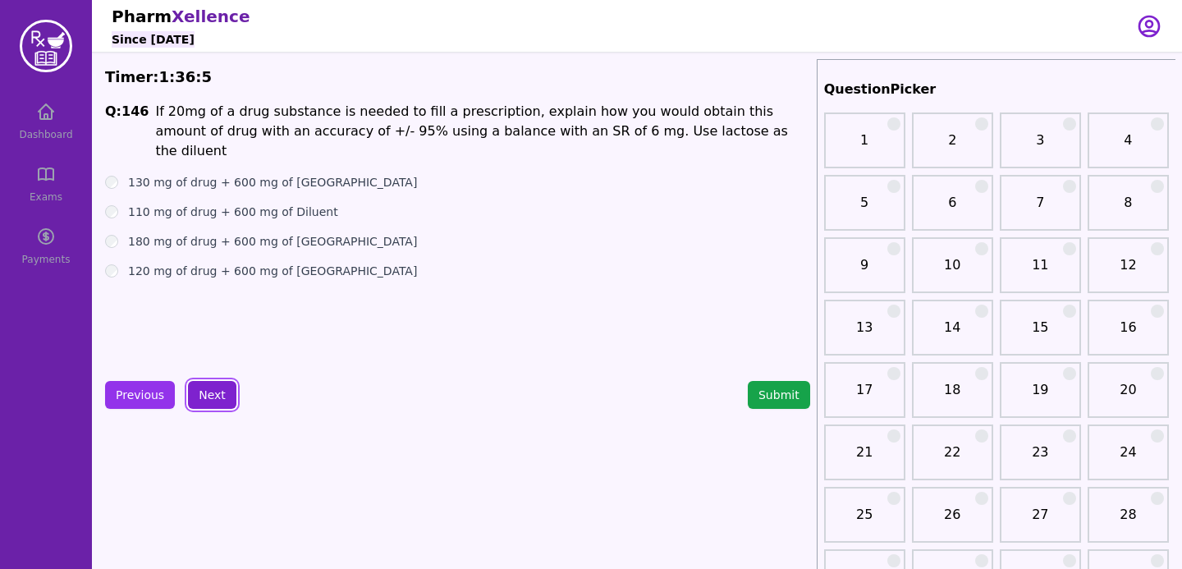
click at [203, 394] on button "Next" at bounding box center [212, 395] width 48 height 28
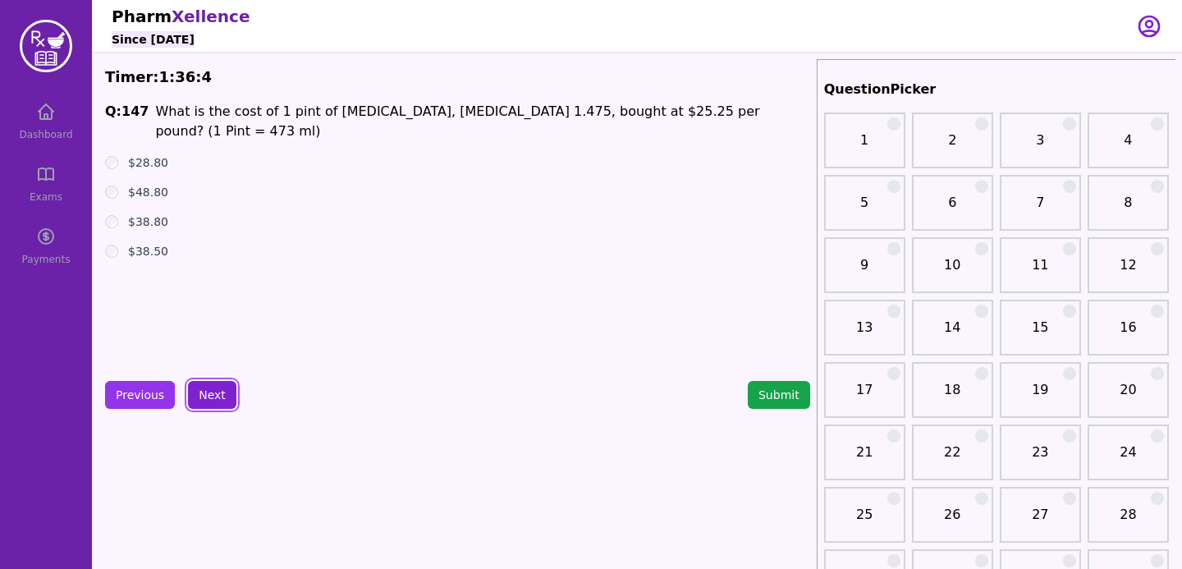
click at [201, 387] on button "Next" at bounding box center [212, 395] width 48 height 28
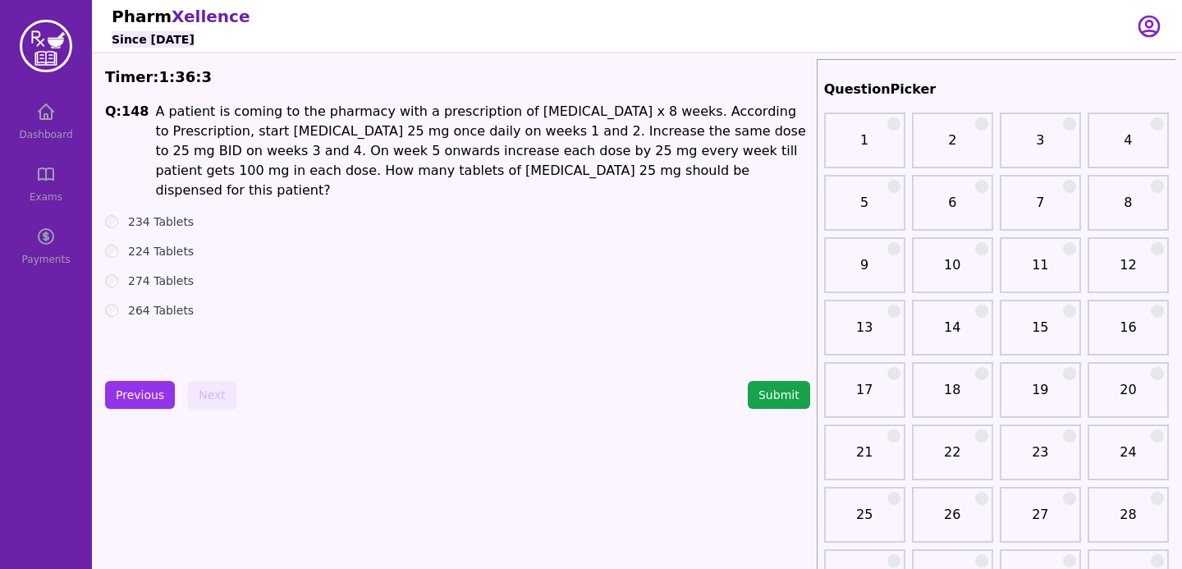
click at [201, 389] on div "Previous Next" at bounding box center [170, 395] width 131 height 28
click at [153, 389] on button "Previous" at bounding box center [140, 395] width 70 height 28
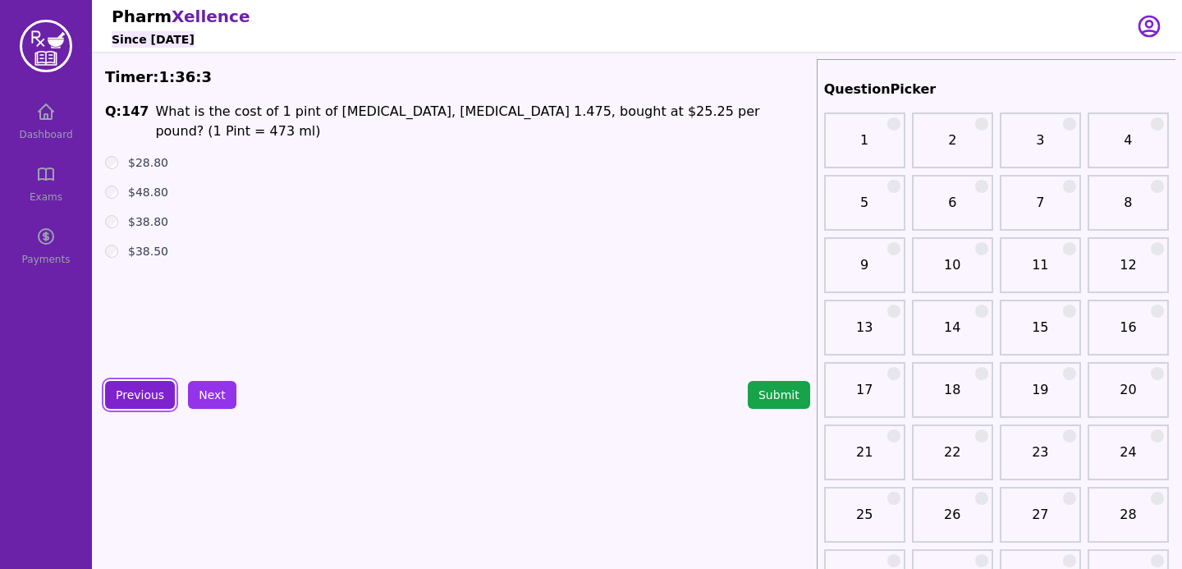
click at [153, 389] on button "Previous" at bounding box center [140, 395] width 70 height 28
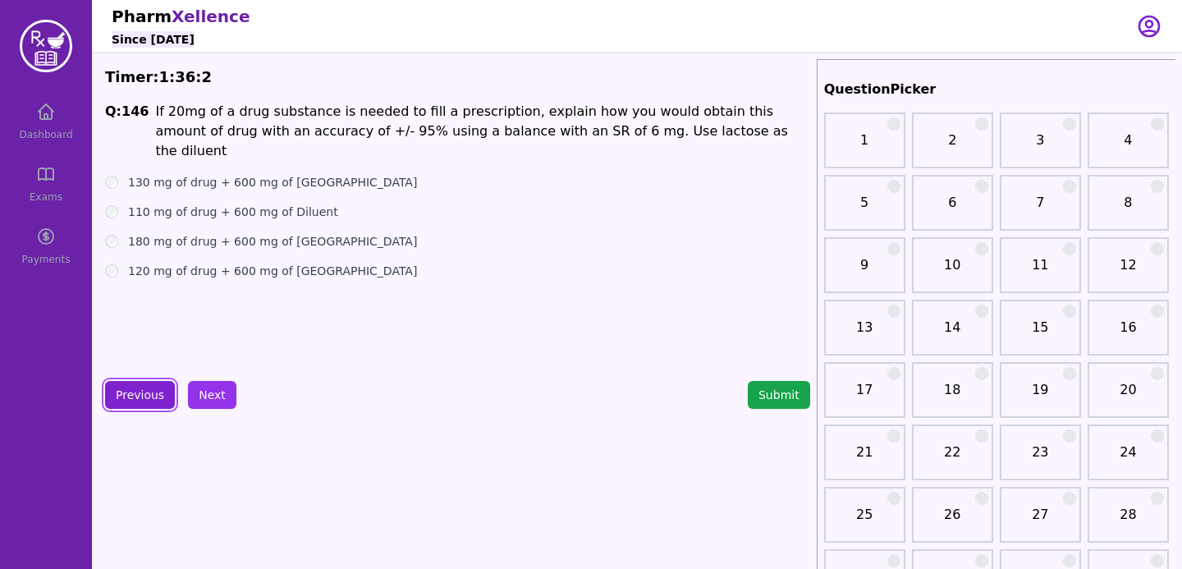
click at [153, 389] on button "Previous" at bounding box center [140, 395] width 70 height 28
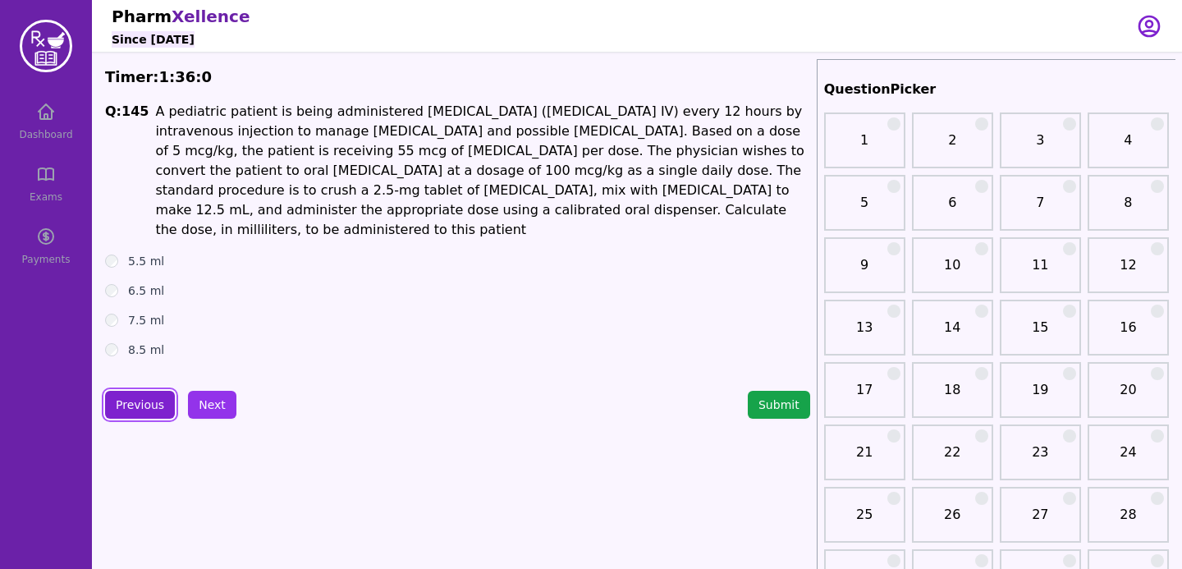
click at [153, 391] on button "Previous" at bounding box center [140, 405] width 70 height 28
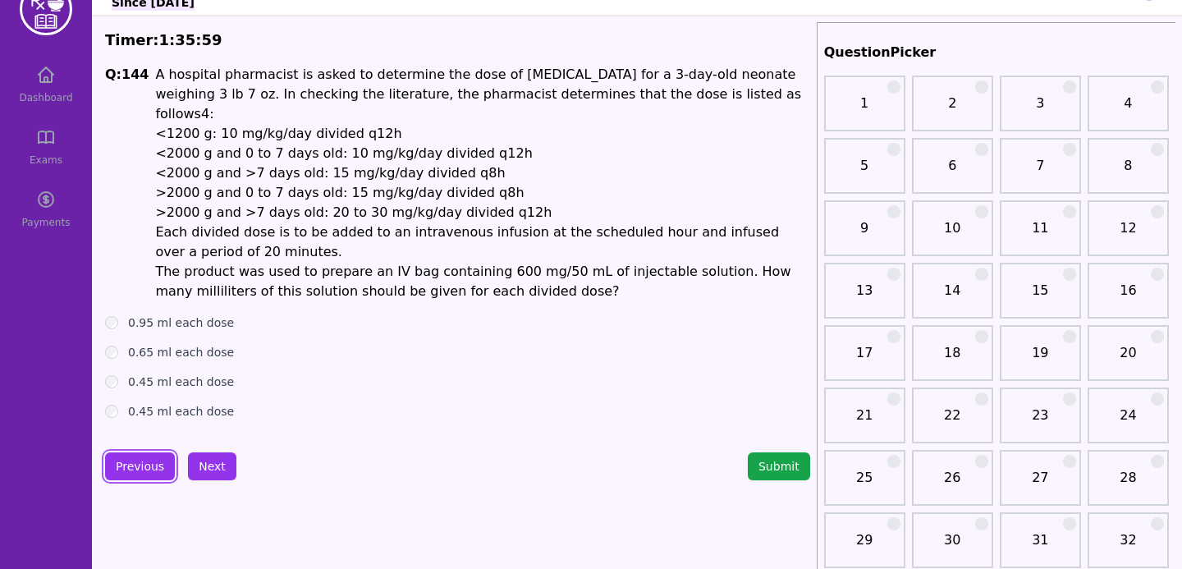
scroll to position [62, 0]
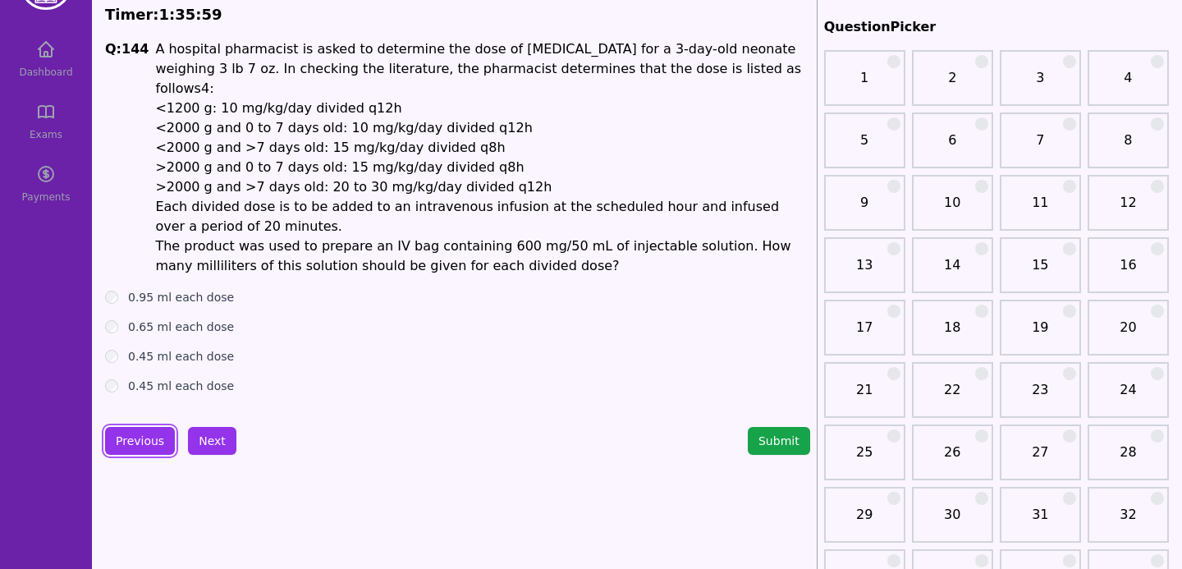
click at [158, 427] on button "Previous" at bounding box center [140, 441] width 70 height 28
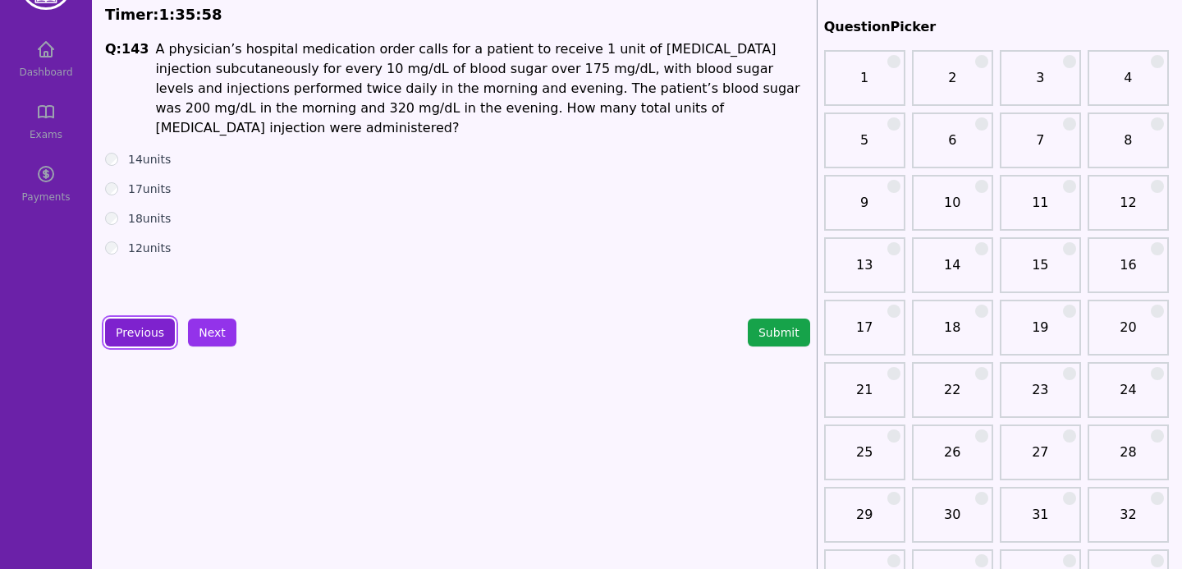
click at [161, 335] on button "Previous" at bounding box center [140, 332] width 70 height 28
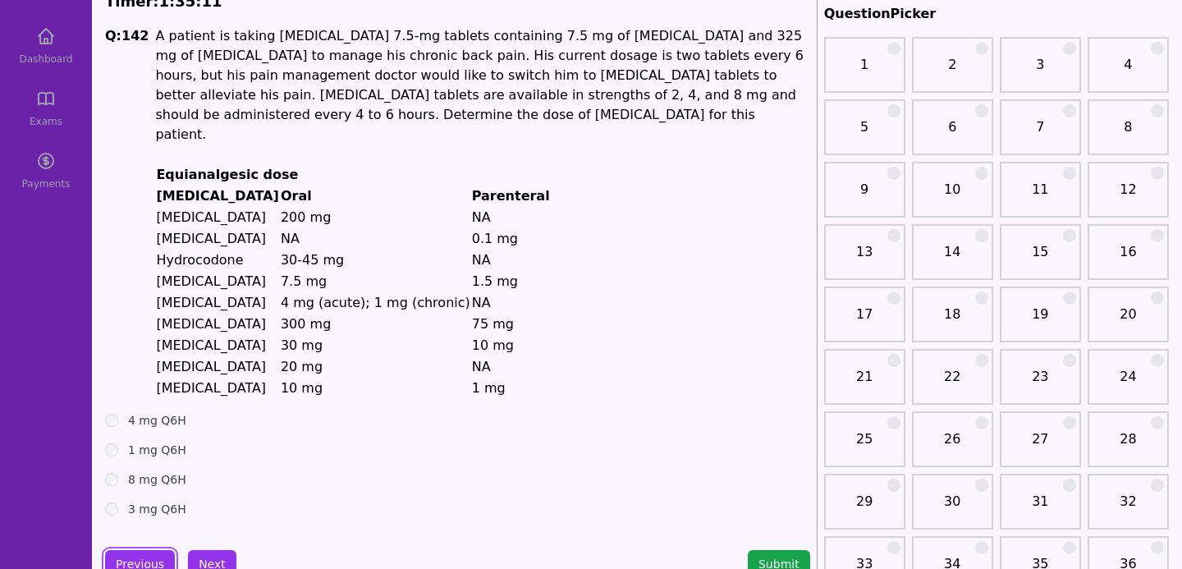
scroll to position [131, 0]
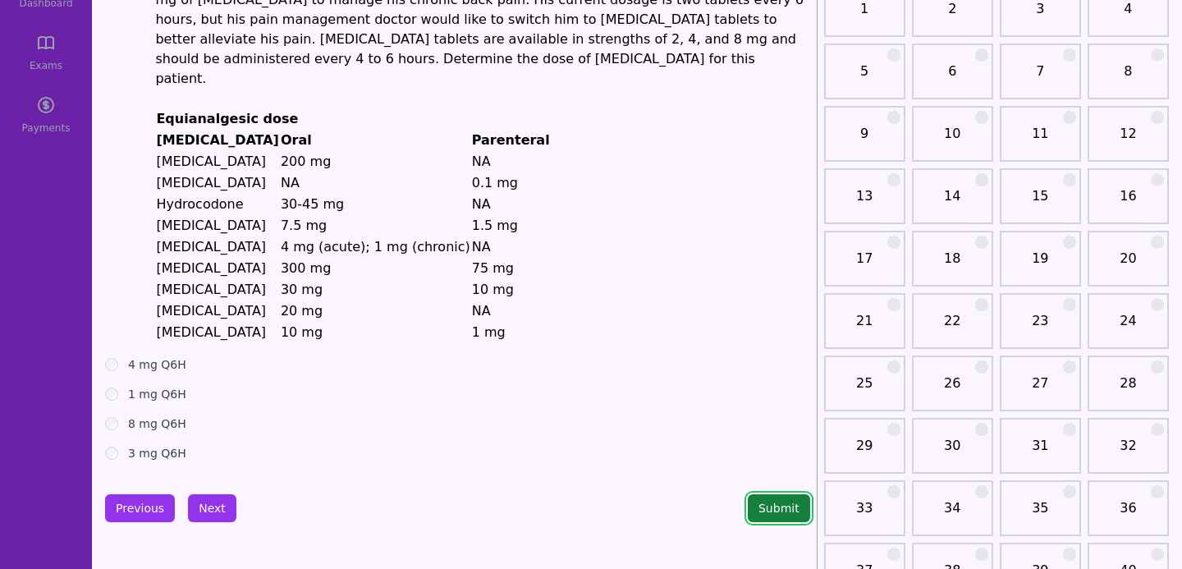
click at [778, 500] on button "Submit" at bounding box center [778, 508] width 62 height 28
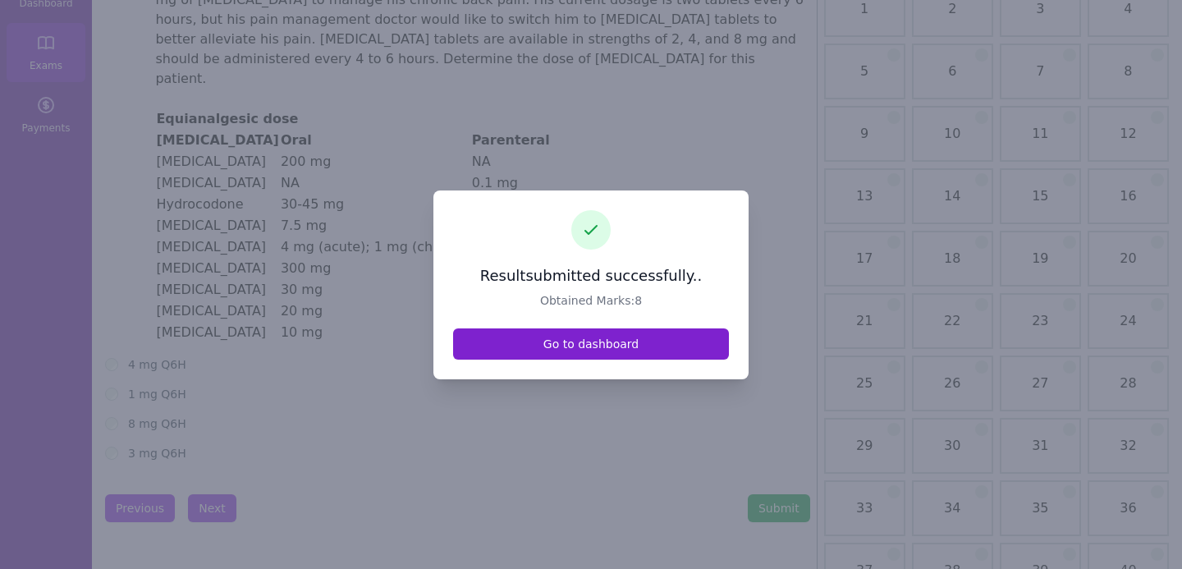
click at [628, 336] on link "Go to dashboard" at bounding box center [591, 343] width 276 height 31
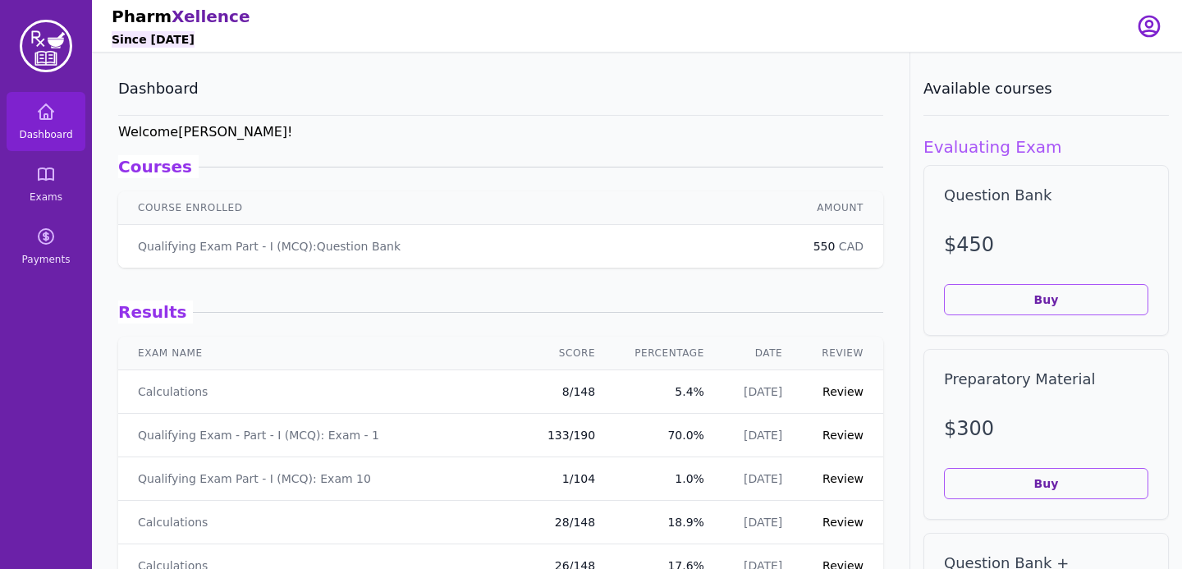
scroll to position [35, 0]
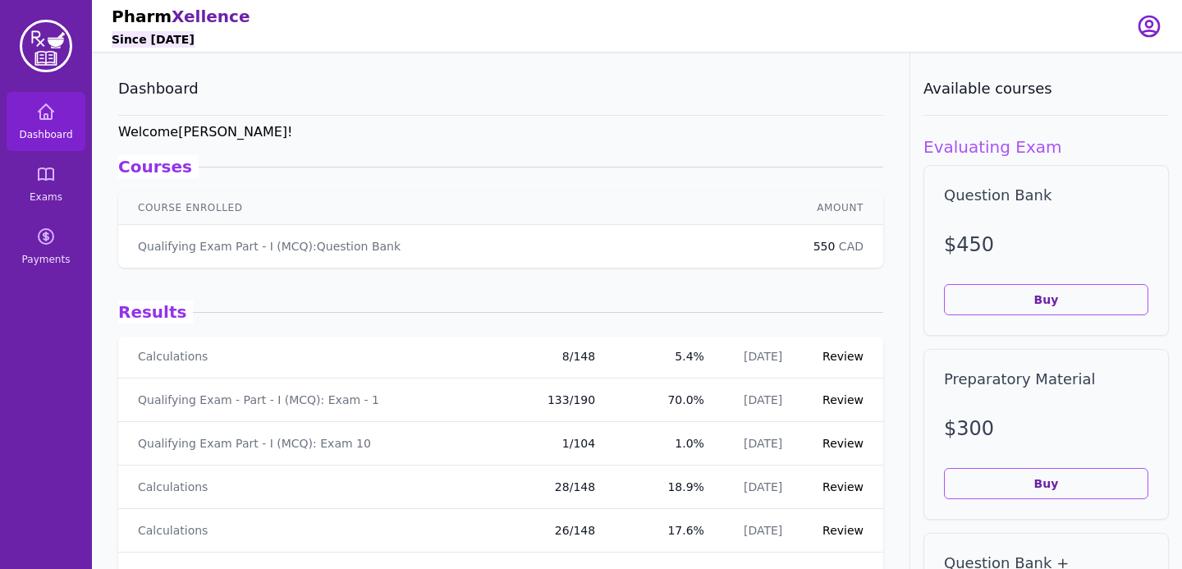
click at [847, 354] on link "Review" at bounding box center [842, 356] width 41 height 13
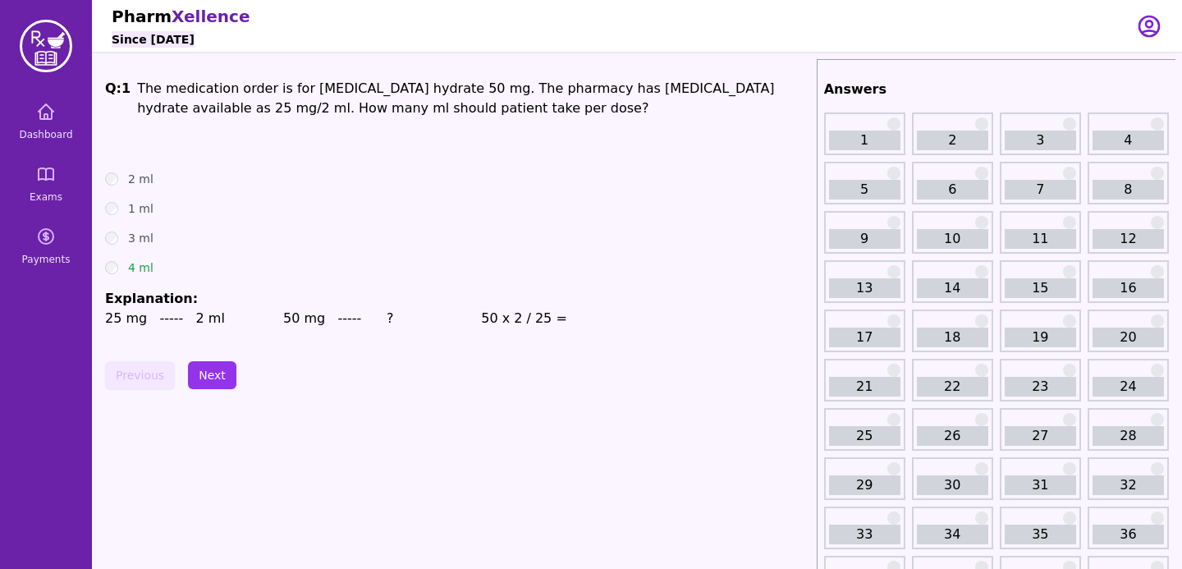
click at [1026, 395] on link "23" at bounding box center [1039, 387] width 71 height 20
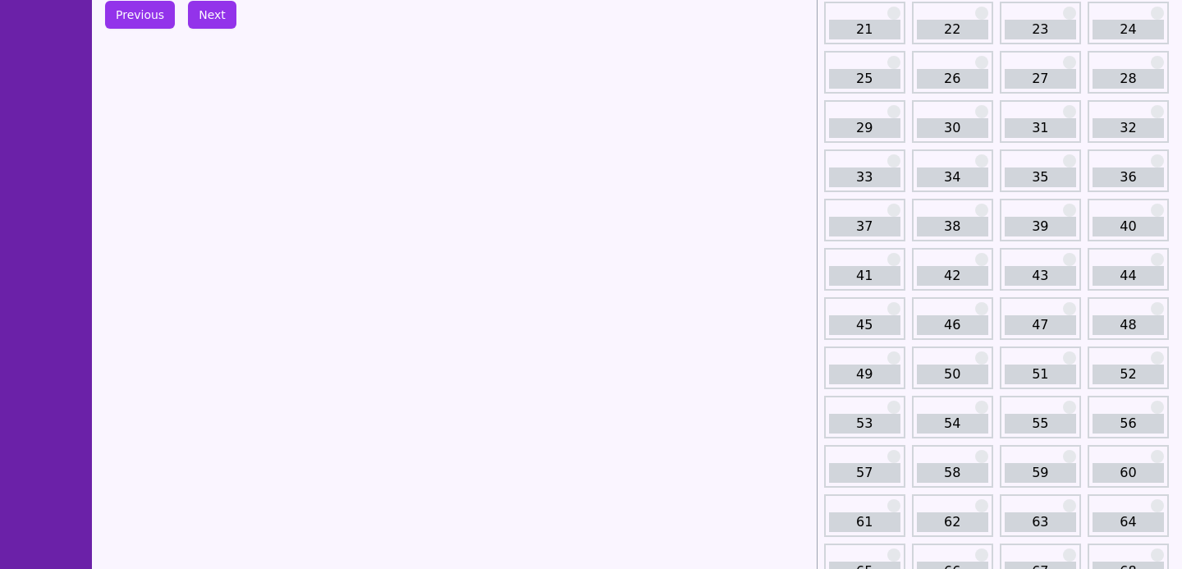
scroll to position [1372, 0]
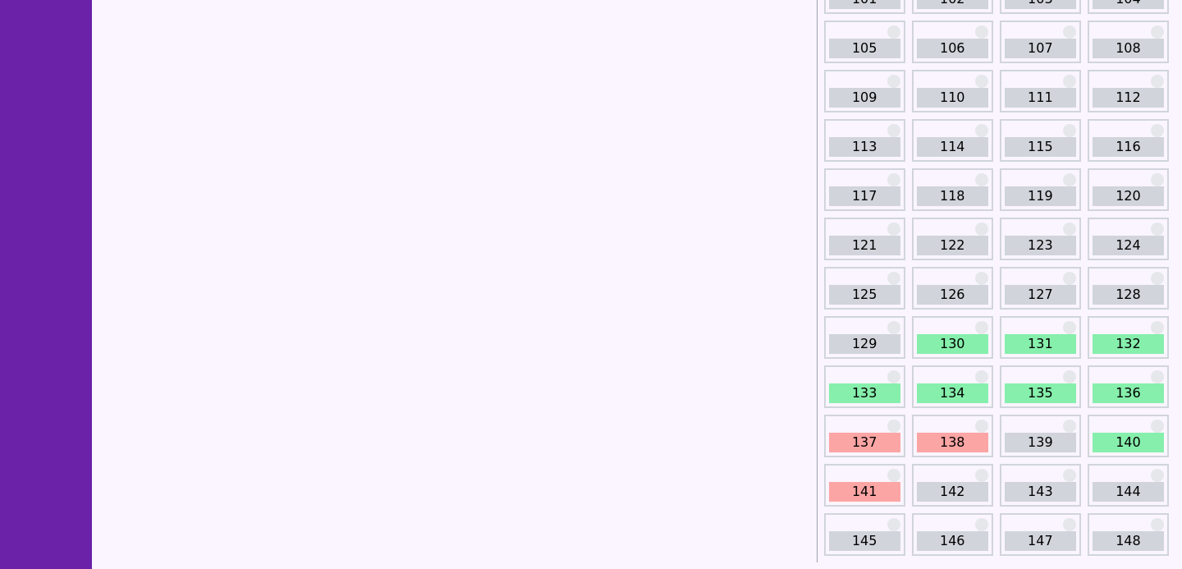
click at [966, 341] on link "130" at bounding box center [952, 344] width 71 height 20
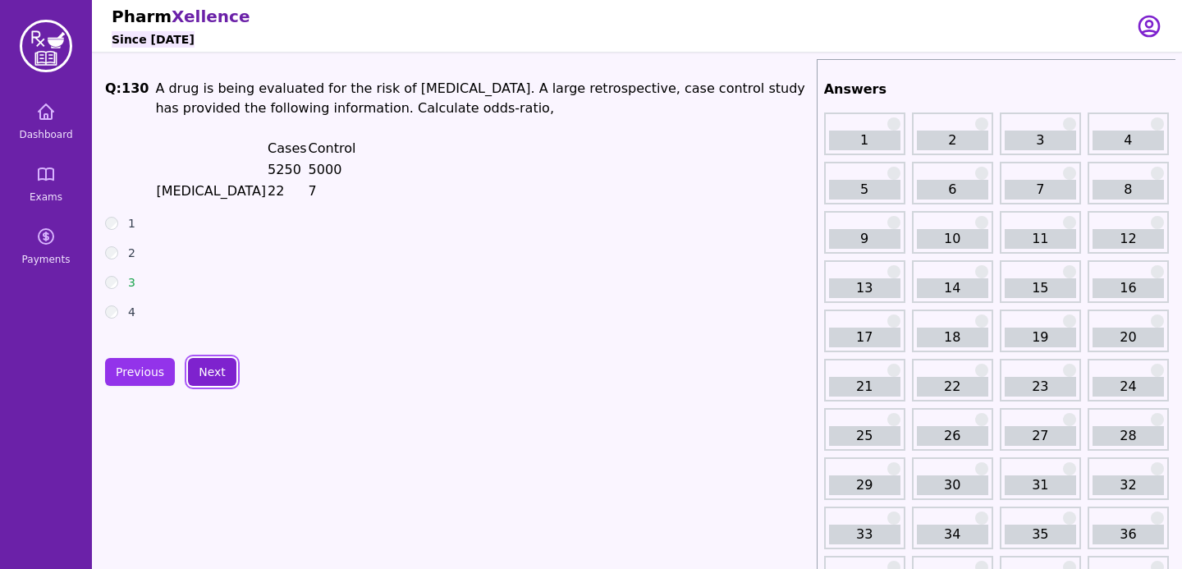
click at [199, 359] on button "Next" at bounding box center [212, 372] width 48 height 28
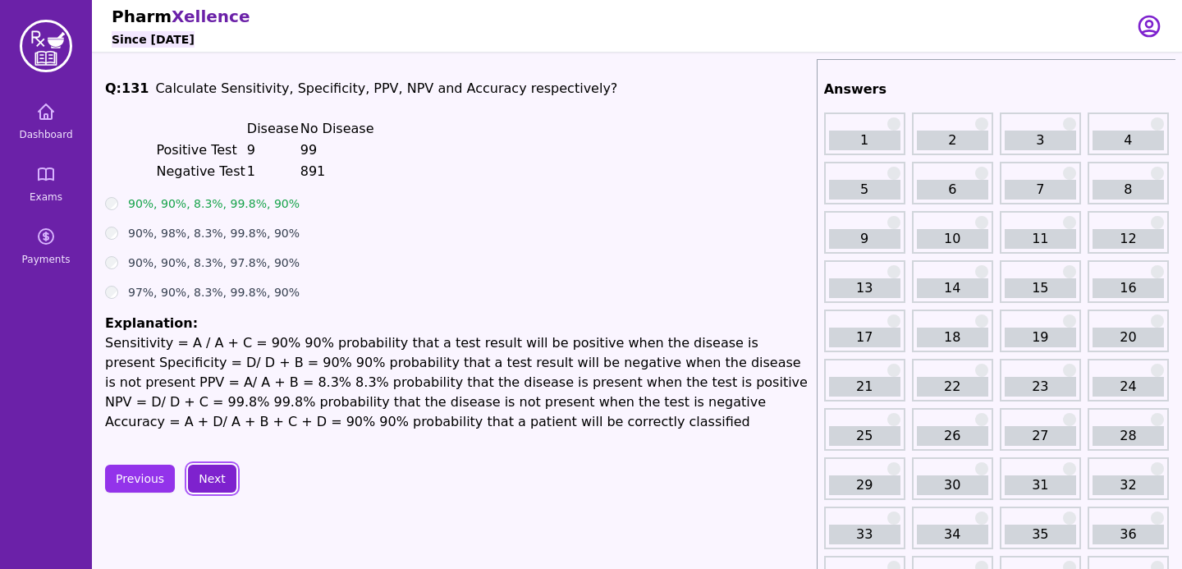
click at [208, 465] on button "Next" at bounding box center [212, 478] width 48 height 28
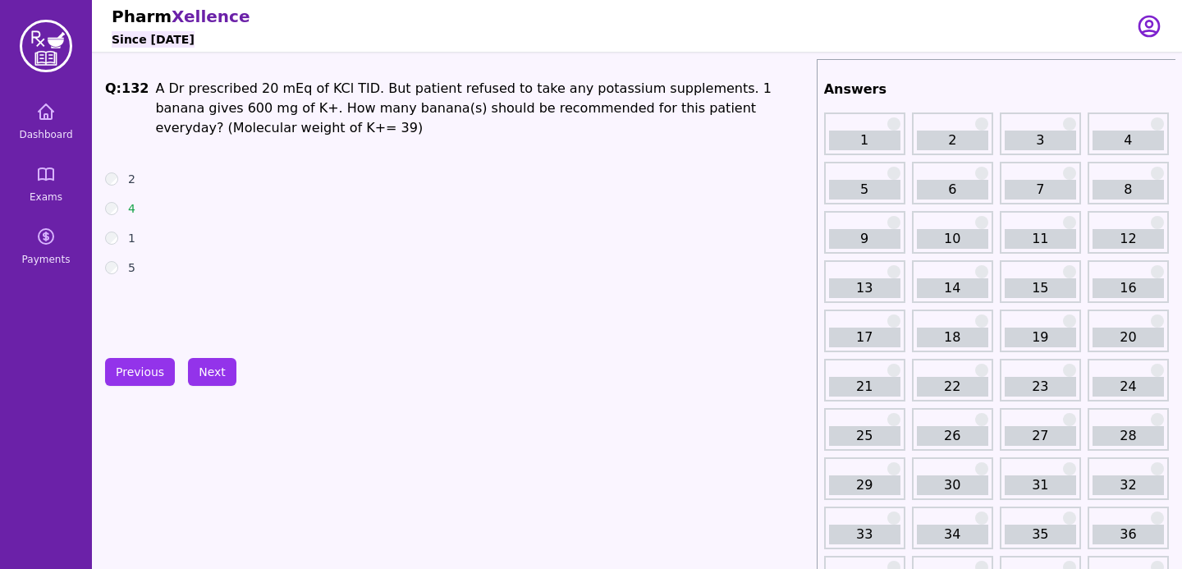
click at [205, 369] on button "Next" at bounding box center [212, 372] width 48 height 28
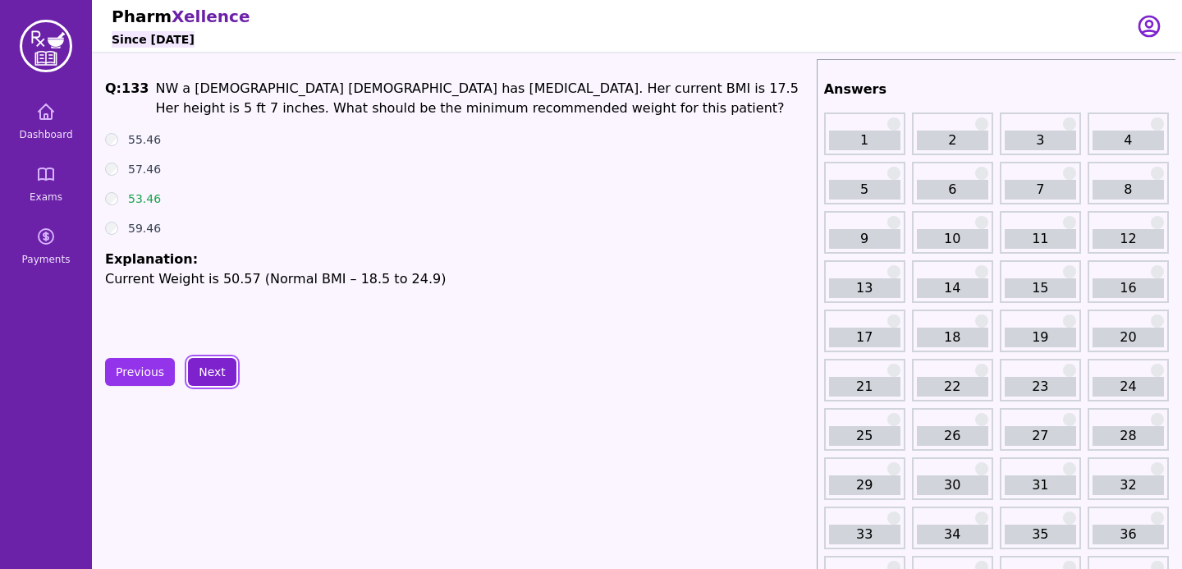
click at [205, 369] on button "Next" at bounding box center [212, 372] width 48 height 28
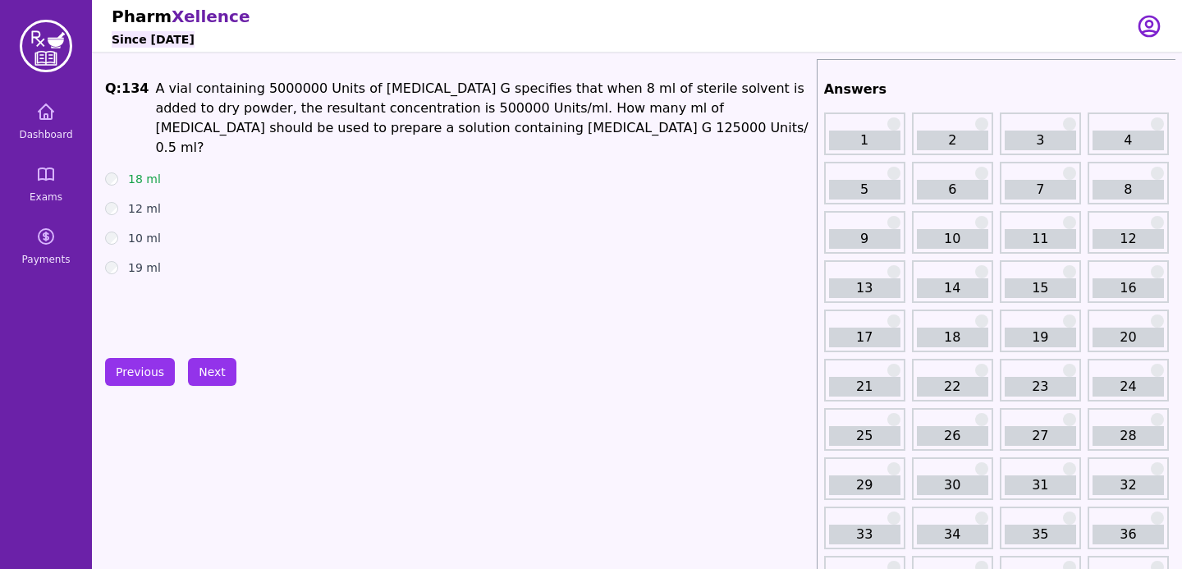
click at [203, 371] on button "Next" at bounding box center [212, 372] width 48 height 28
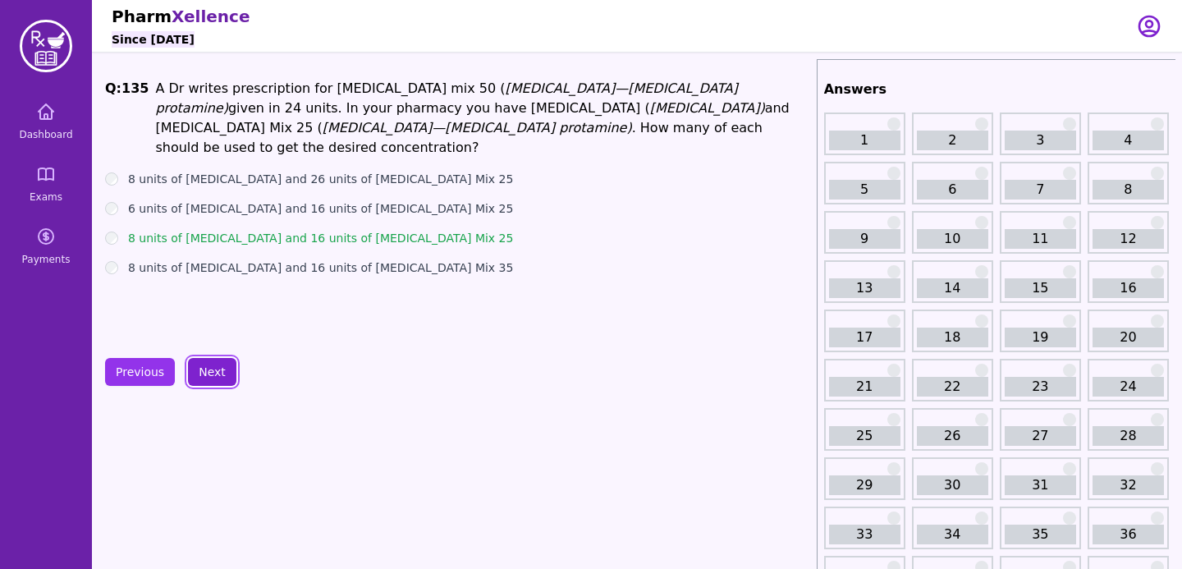
click at [203, 371] on button "Next" at bounding box center [212, 372] width 48 height 28
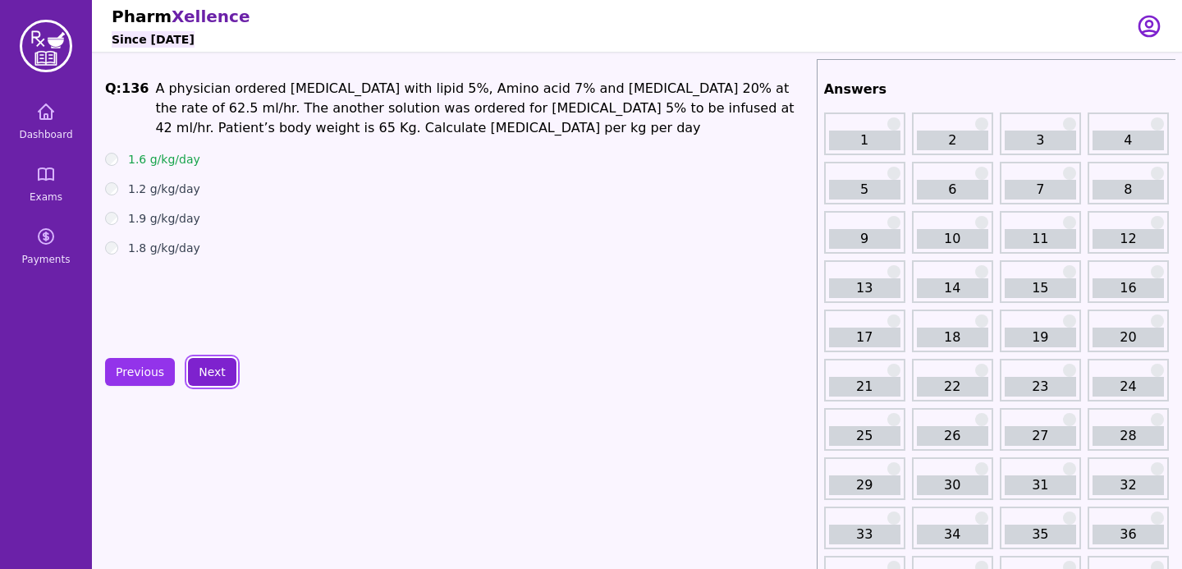
click at [203, 371] on button "Next" at bounding box center [212, 372] width 48 height 28
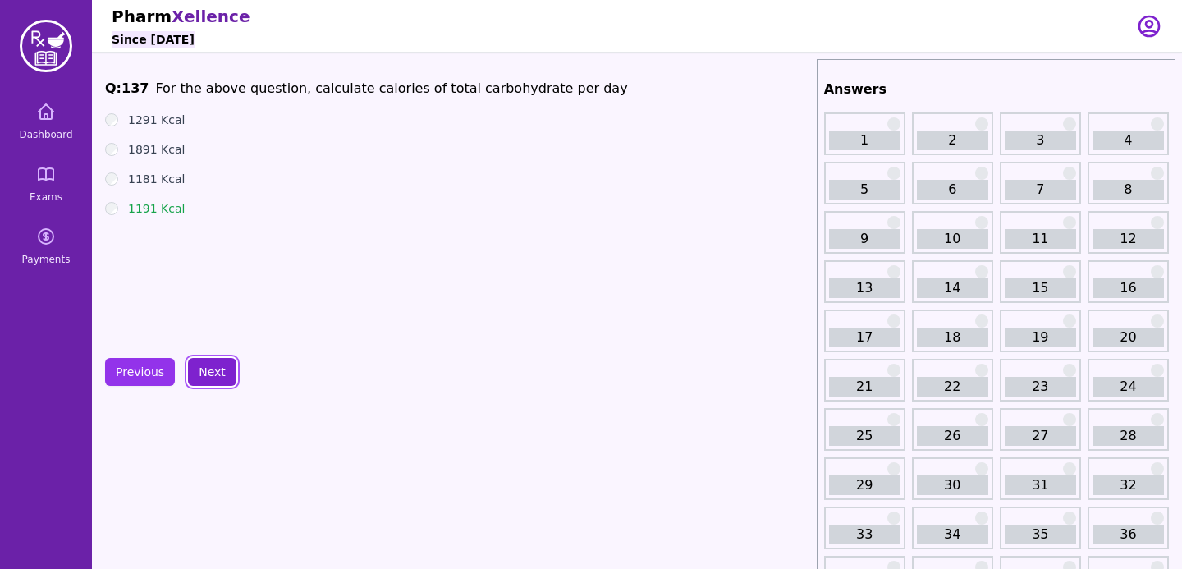
click at [203, 372] on button "Next" at bounding box center [212, 372] width 48 height 28
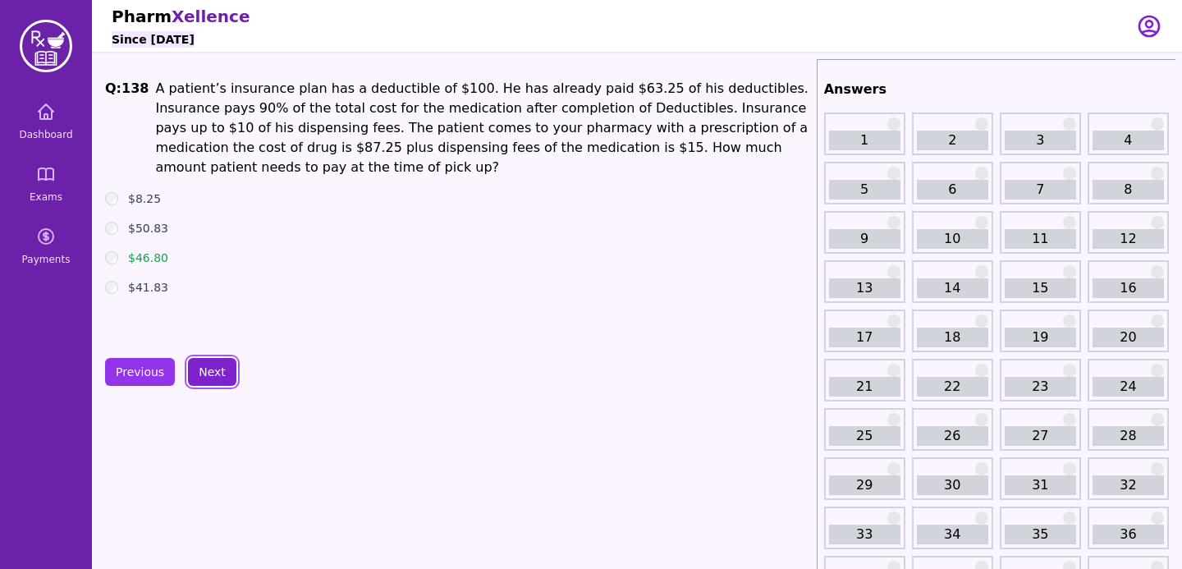
click at [195, 368] on button "Next" at bounding box center [212, 372] width 48 height 28
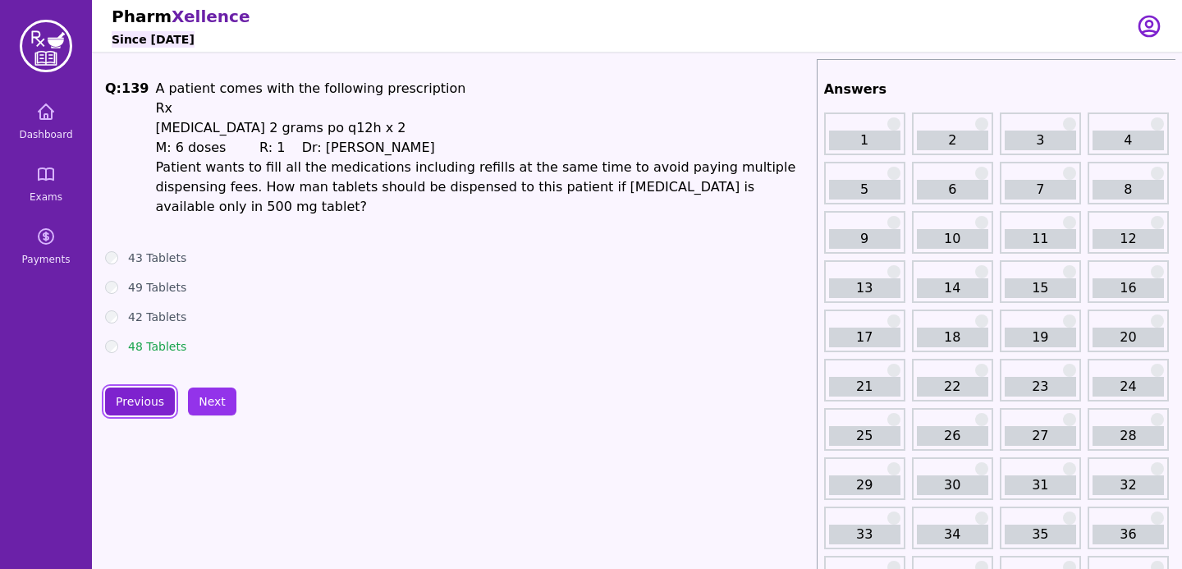
click at [131, 387] on button "Previous" at bounding box center [140, 401] width 70 height 28
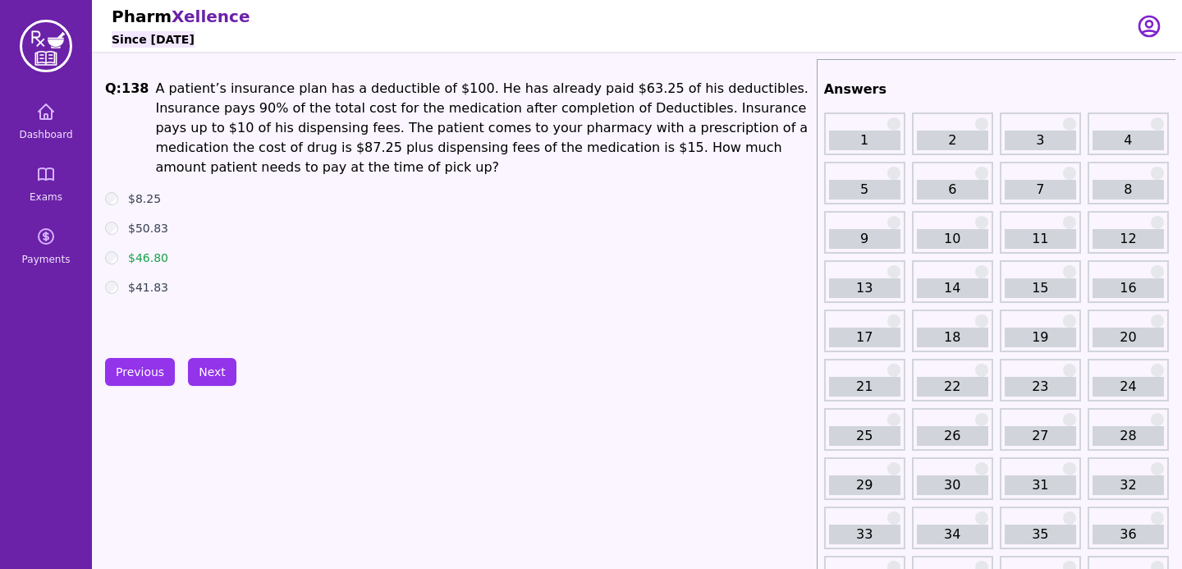
click at [222, 360] on button "Next" at bounding box center [212, 372] width 48 height 28
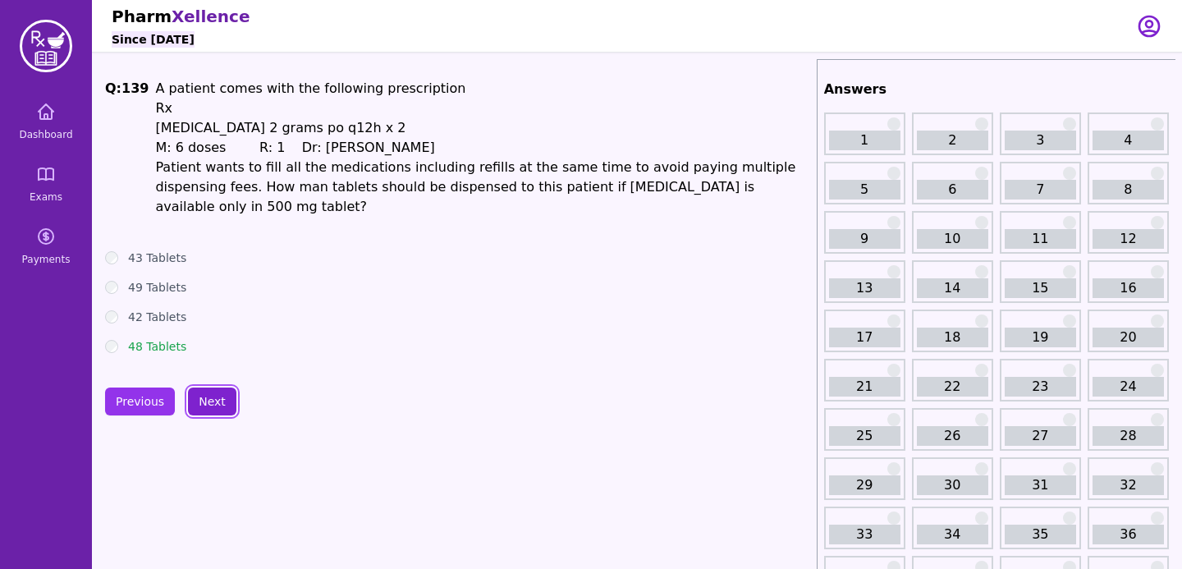
click at [218, 387] on button "Next" at bounding box center [212, 401] width 48 height 28
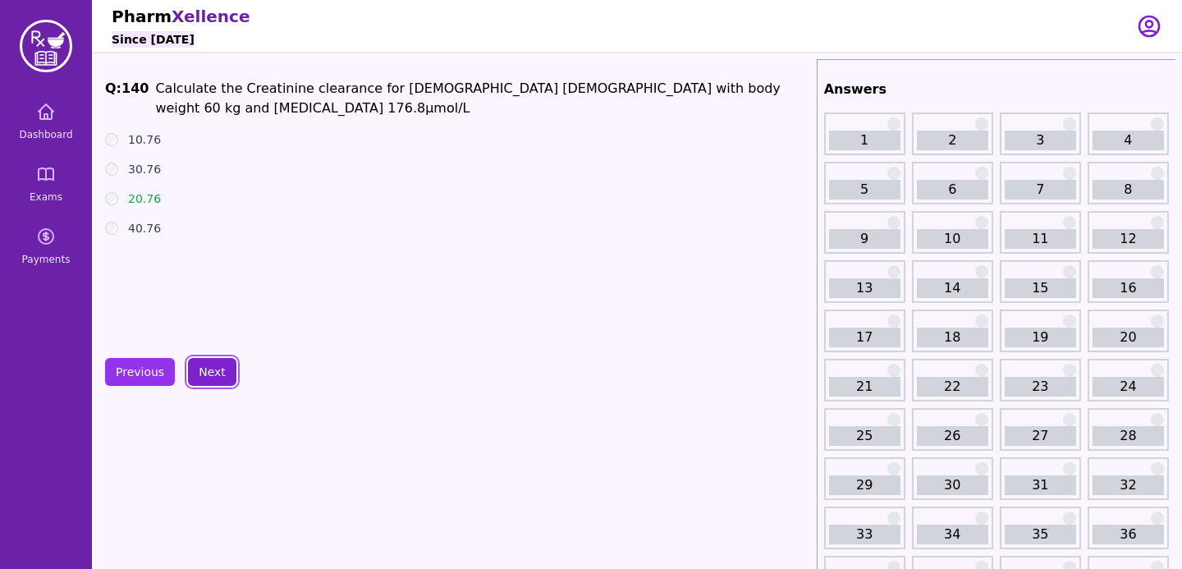
click at [218, 373] on button "Next" at bounding box center [212, 372] width 48 height 28
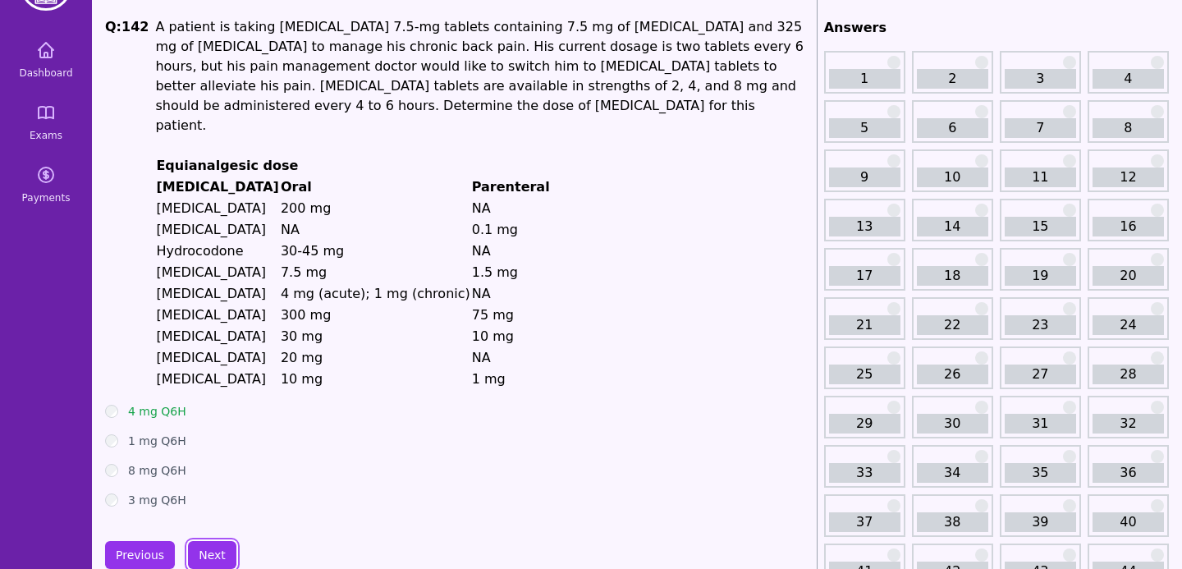
scroll to position [179, 0]
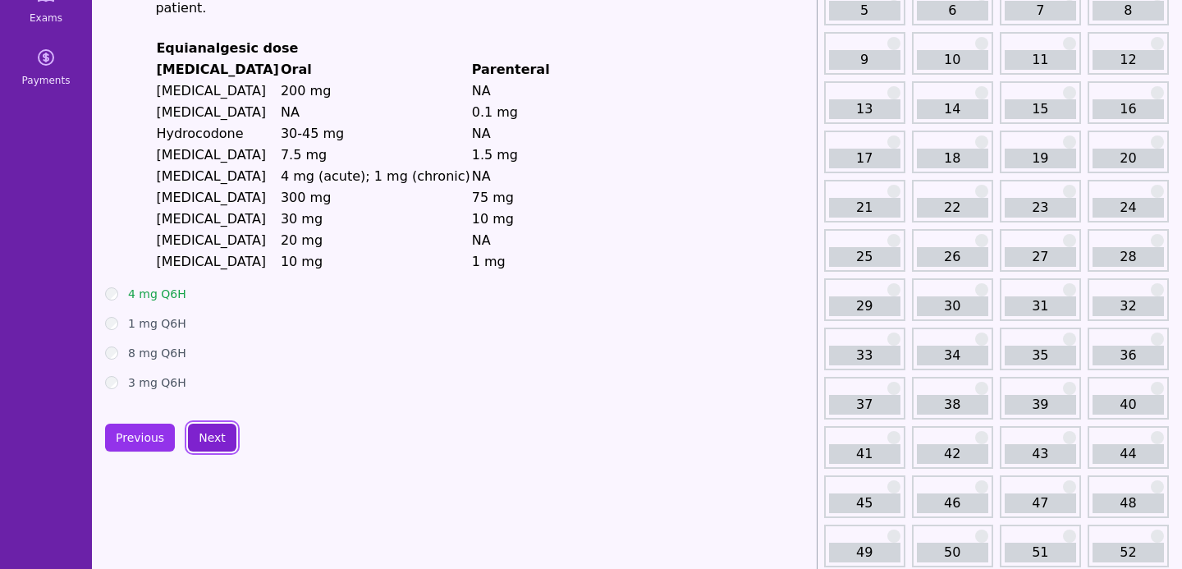
click at [209, 423] on button "Next" at bounding box center [212, 437] width 48 height 28
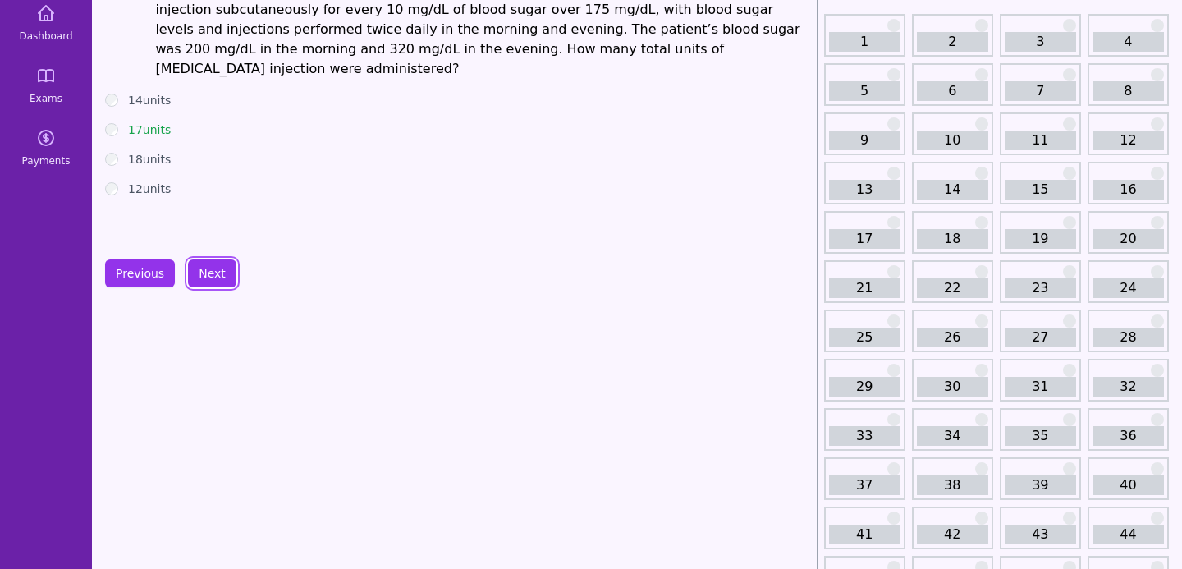
scroll to position [98, 0]
click at [222, 262] on button "Next" at bounding box center [212, 274] width 48 height 28
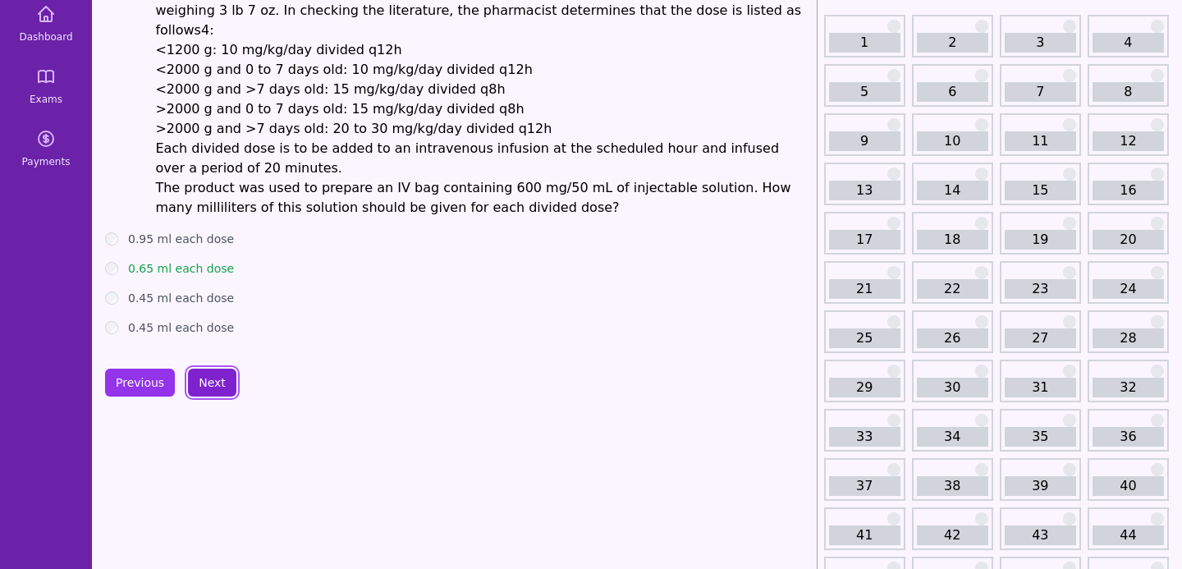
click at [205, 368] on button "Next" at bounding box center [212, 382] width 48 height 28
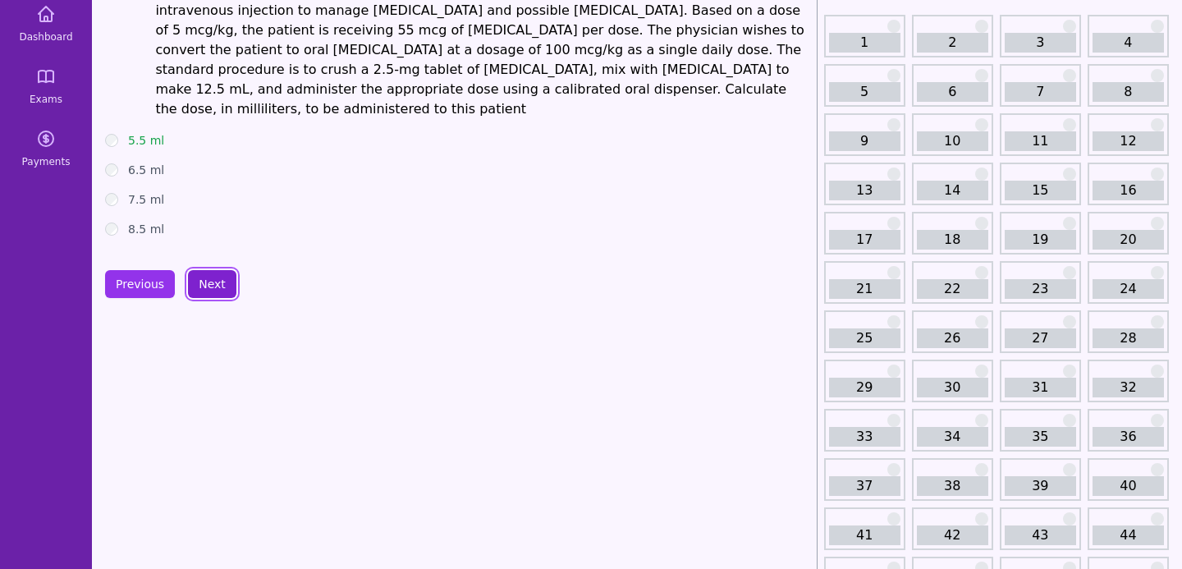
click at [217, 280] on button "Next" at bounding box center [212, 284] width 48 height 28
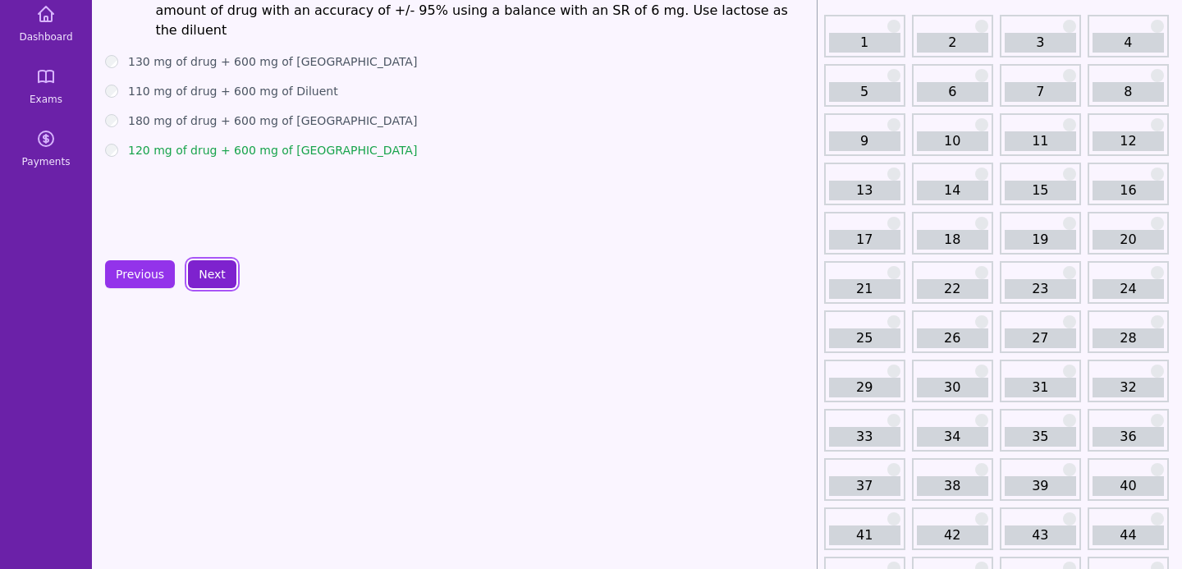
click at [217, 280] on button "Next" at bounding box center [212, 274] width 48 height 28
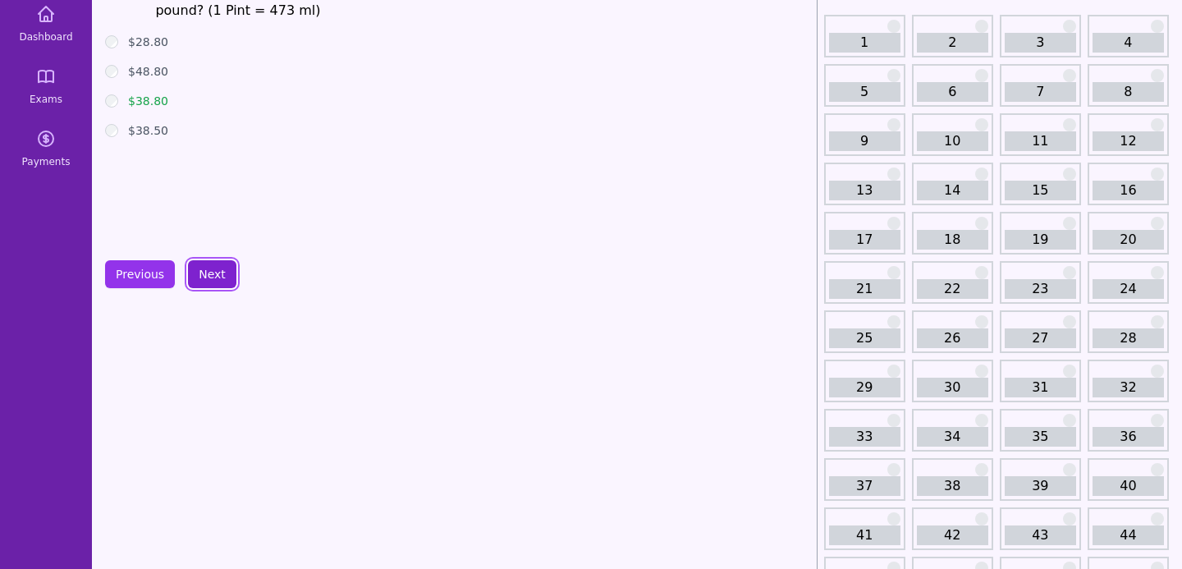
click at [217, 280] on button "Next" at bounding box center [212, 274] width 48 height 28
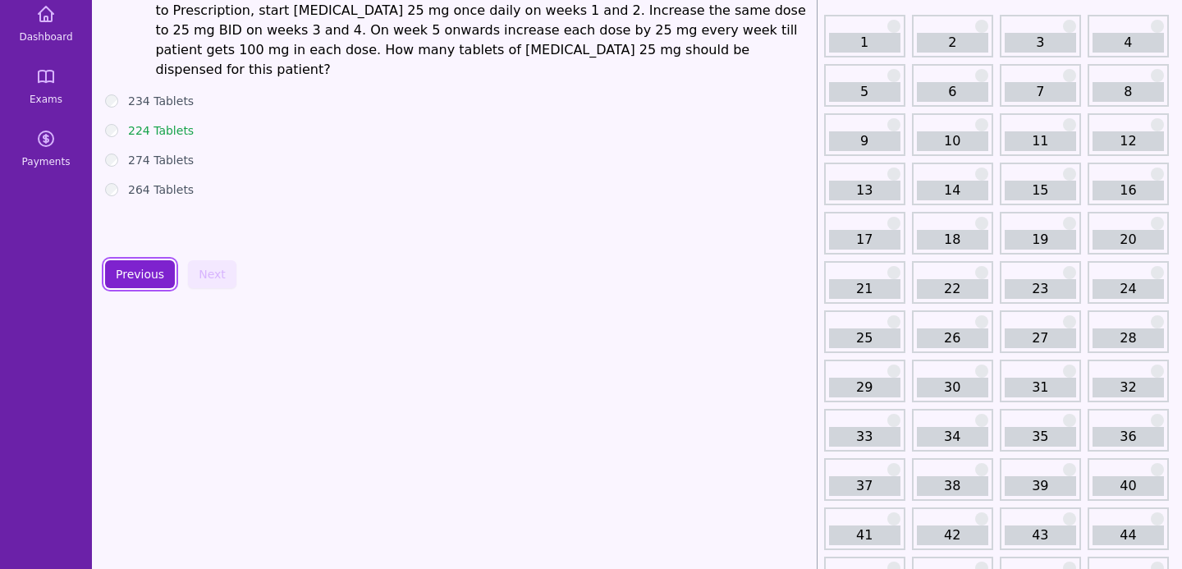
click at [142, 275] on button "Previous" at bounding box center [140, 274] width 70 height 28
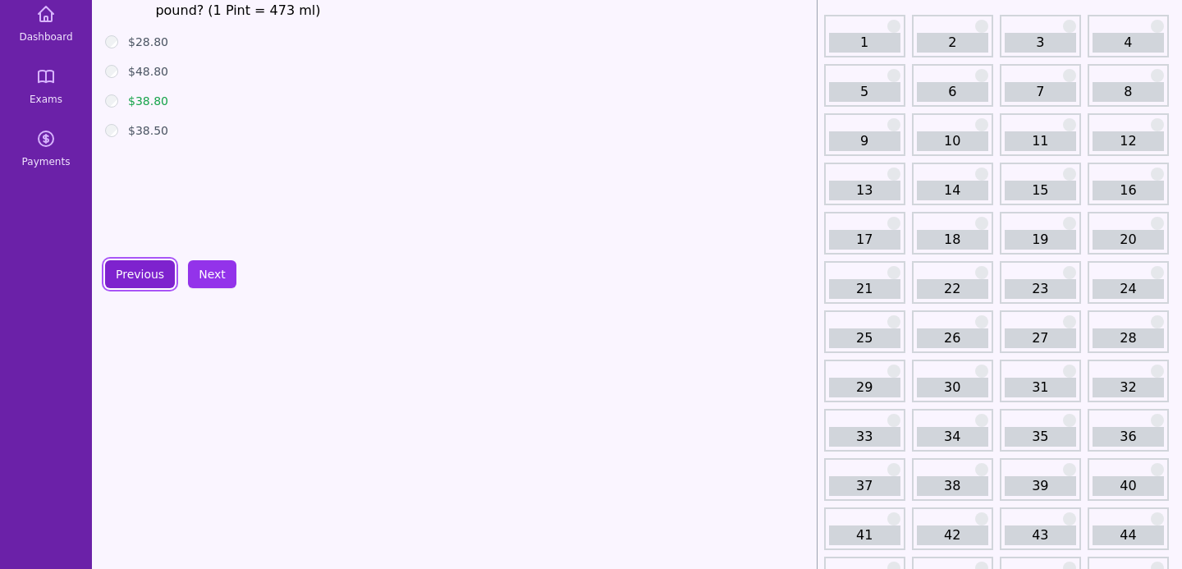
click at [142, 275] on button "Previous" at bounding box center [140, 274] width 70 height 28
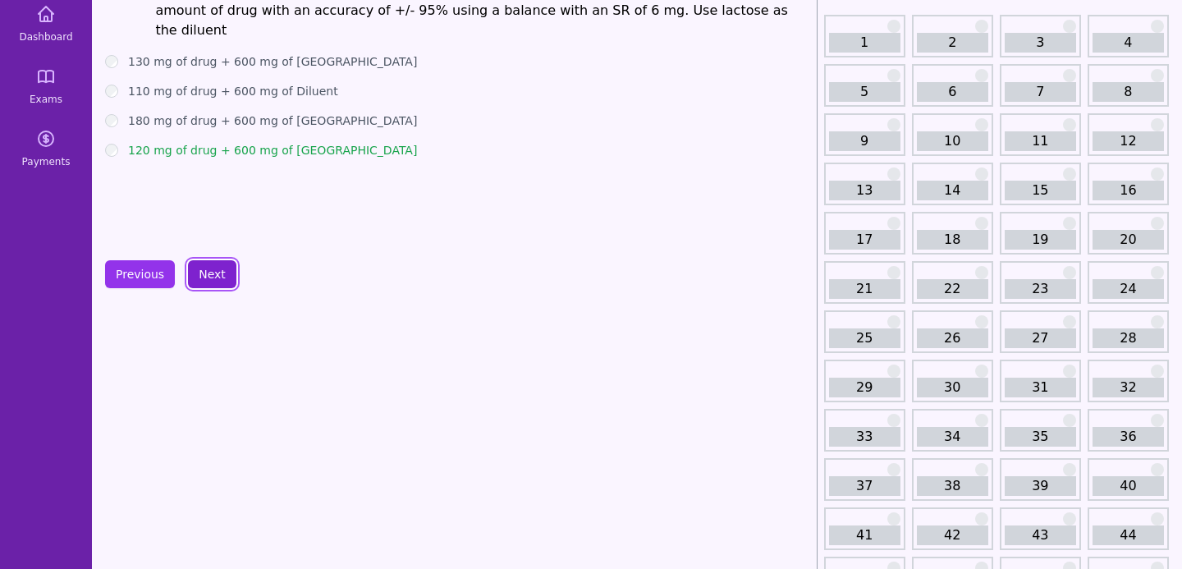
click at [194, 279] on button "Next" at bounding box center [212, 274] width 48 height 28
